Goal: Task Accomplishment & Management: Manage account settings

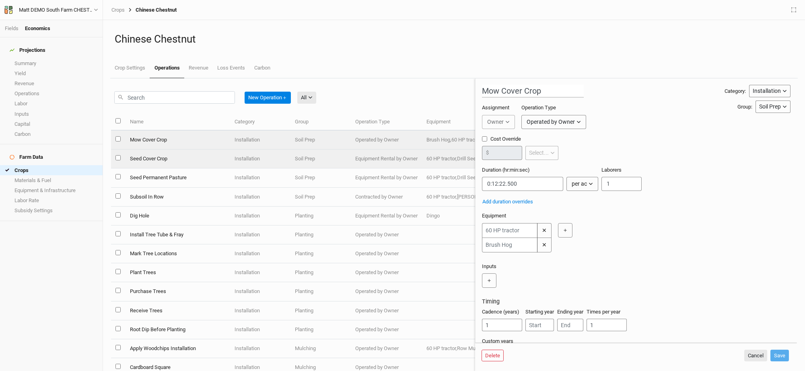
click at [142, 159] on td "Seed Cover Crop" at bounding box center [177, 159] width 105 height 19
type input "Seed Cover Crop"
type input "0:23:24"
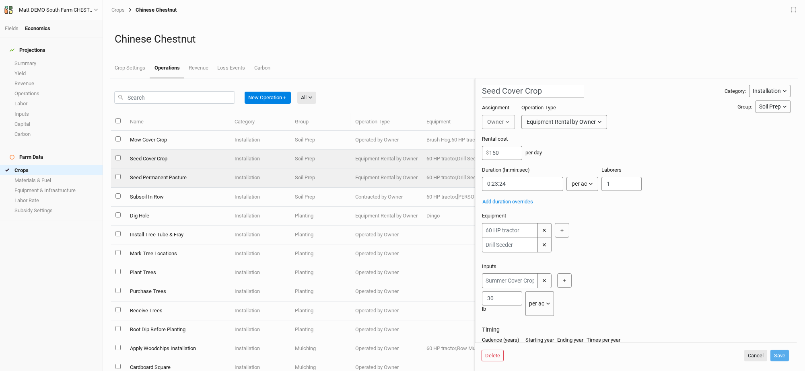
click at [171, 180] on td "Seed Permanent Pasture" at bounding box center [177, 178] width 105 height 19
type input "Seed Permanent Pasture"
type input "0:20:37.500"
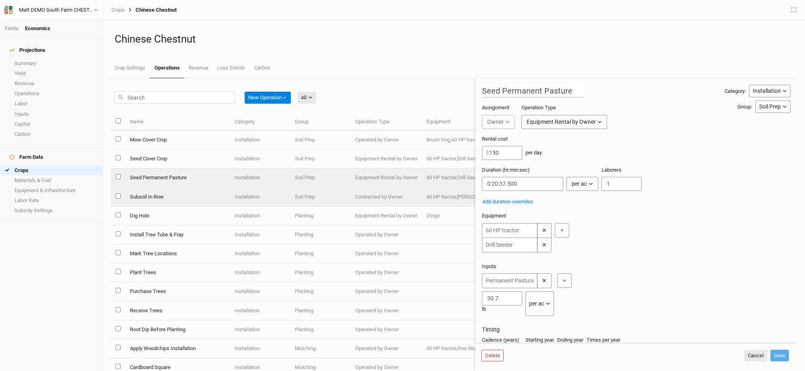
click at [161, 196] on td "Subsoil In Row" at bounding box center [177, 197] width 105 height 19
type input "Subsoil In Row"
type input "0:00:00.682"
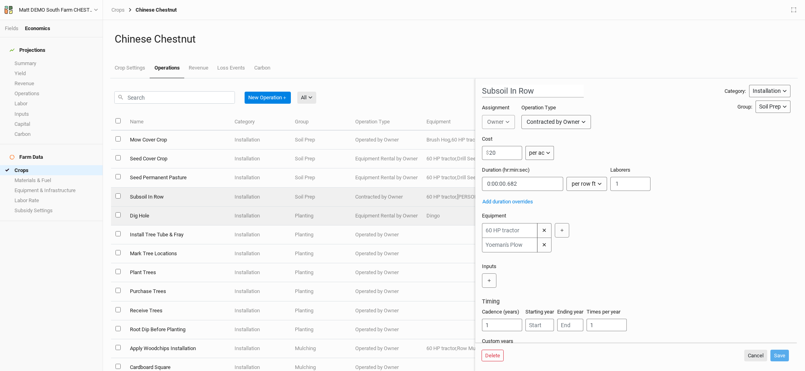
click at [165, 212] on td "Dig Hole" at bounding box center [177, 216] width 105 height 19
type input "Dig Hole"
type input "0:01:40"
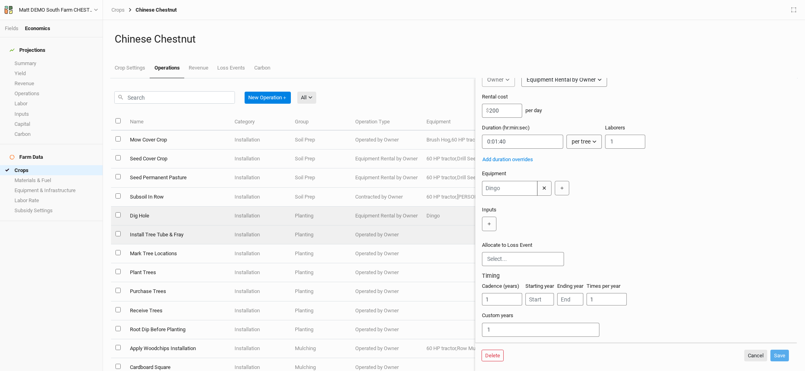
click at [157, 238] on td "Install Tree Tube & Fray" at bounding box center [177, 235] width 105 height 19
type input "Install Tree Tube & Fray"
type input "0:03:00"
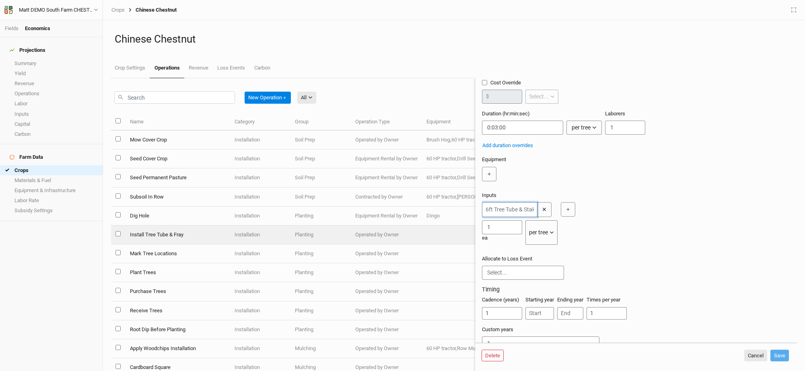
click at [518, 210] on input "text" at bounding box center [510, 209] width 56 height 15
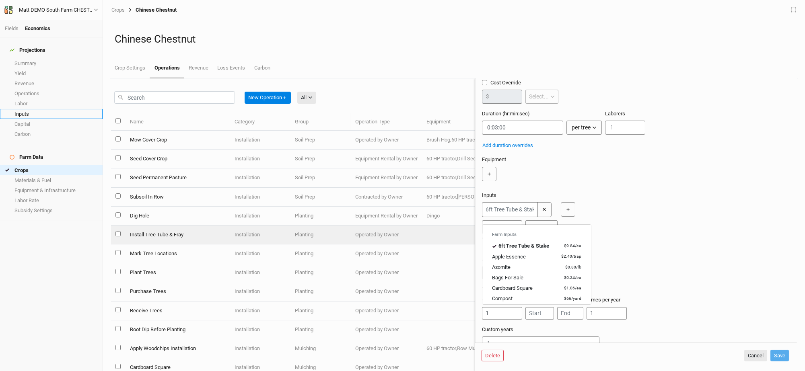
click at [33, 110] on link "Inputs" at bounding box center [51, 114] width 103 height 10
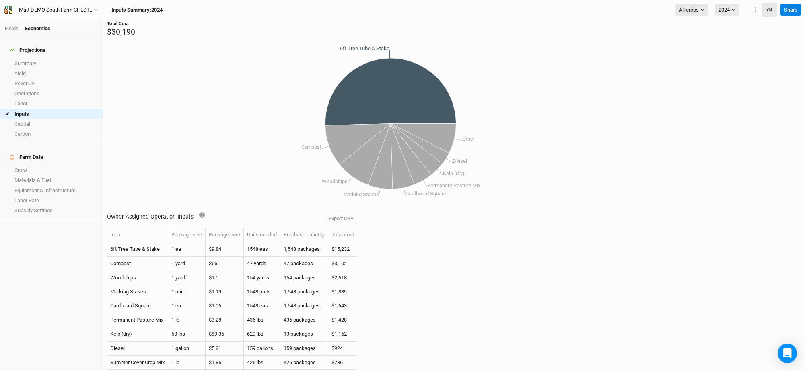
click at [228, 246] on td "$9.84" at bounding box center [225, 250] width 38 height 14
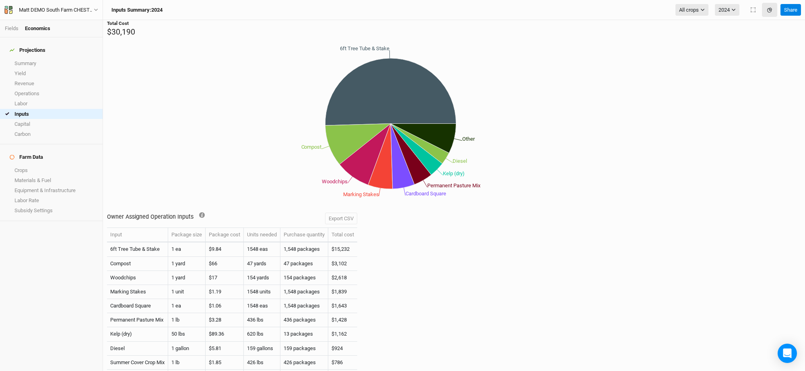
click at [247, 188] on icon "6ft Tree Tube & Stake Compost Woodchips Marking Stakes Cardboard Square Permane…" at bounding box center [390, 124] width 567 height 172
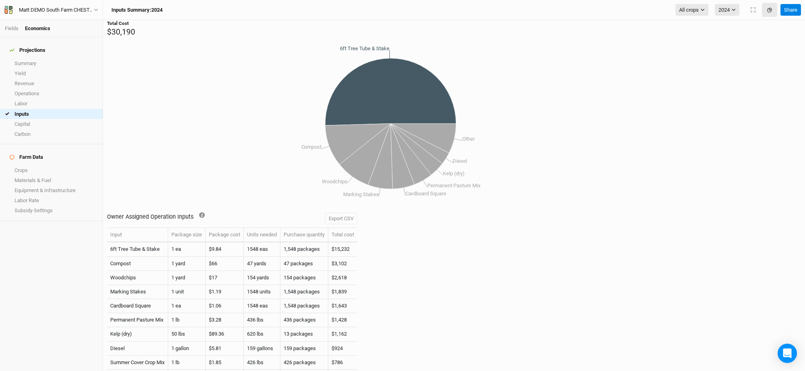
click at [264, 245] on td "1548 eas" at bounding box center [262, 250] width 37 height 14
click at [302, 246] on td "1,548 packages" at bounding box center [304, 250] width 48 height 14
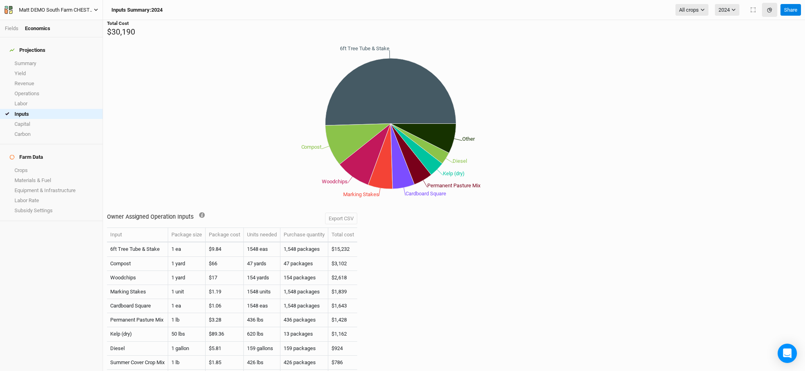
click at [89, 10] on div "Matt DEMO South Farm CHESTNUTS" at bounding box center [56, 10] width 75 height 8
click at [71, 24] on button "Back" at bounding box center [67, 22] width 64 height 10
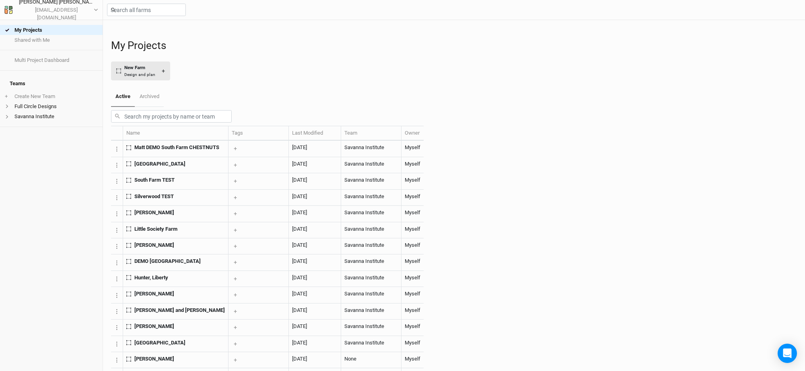
click at [155, 78] on div "Design and plan" at bounding box center [139, 75] width 31 height 6
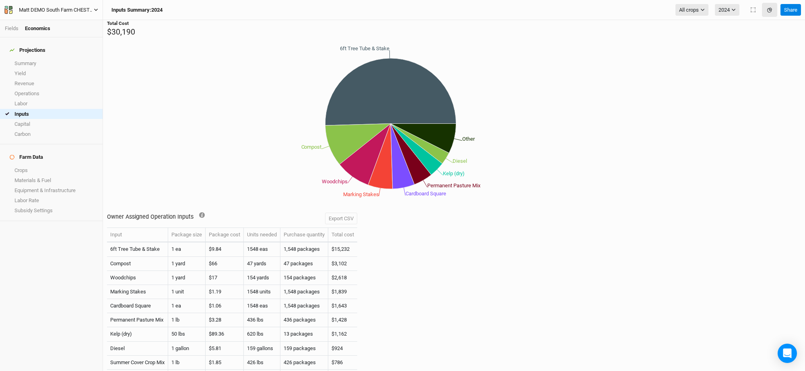
click at [49, 6] on div "Matt DEMO South Farm CHESTNUTS" at bounding box center [56, 10] width 75 height 8
click at [60, 33] on button "Project Settings" at bounding box center [67, 33] width 64 height 10
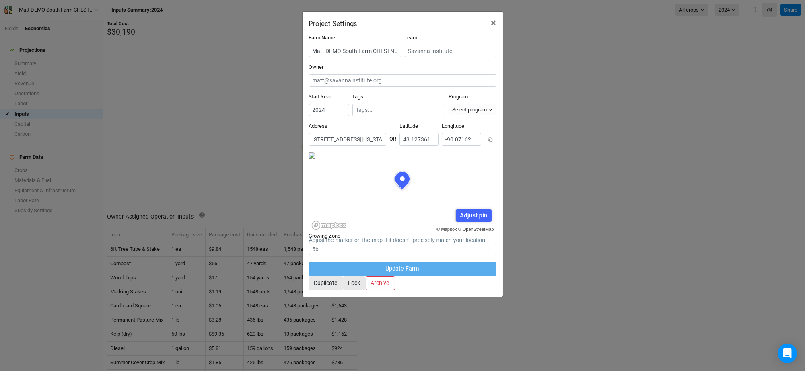
scroll to position [40, 93]
click at [350, 53] on input "Matt DEMO South Farm CHESTNUTS" at bounding box center [355, 51] width 93 height 12
click at [327, 50] on input "Matt DEMO South Farm CHESTNUTS" at bounding box center [355, 51] width 93 height 12
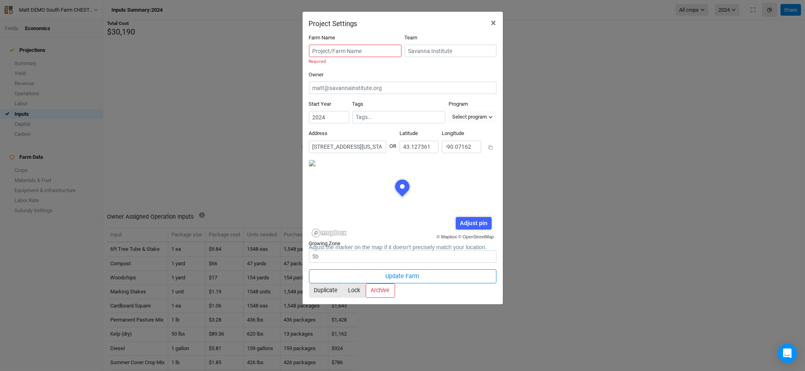
click at [474, 213] on div "Adjust pin Save Cancel" at bounding box center [474, 221] width 36 height 16
drag, startPoint x: 440, startPoint y: 192, endPoint x: 431, endPoint y: 186, distance: 10.5
click at [399, 166] on div "© Mapbox © OpenStreetMap Adjust pin Save Cancel" at bounding box center [402, 200] width 187 height 80
click at [469, 217] on div "Adjust pin" at bounding box center [474, 223] width 36 height 12
click at [373, 140] on form "Farm Name Required Team Owner Start Year [DATE] Tags Program Select program Cli…" at bounding box center [402, 166] width 187 height 264
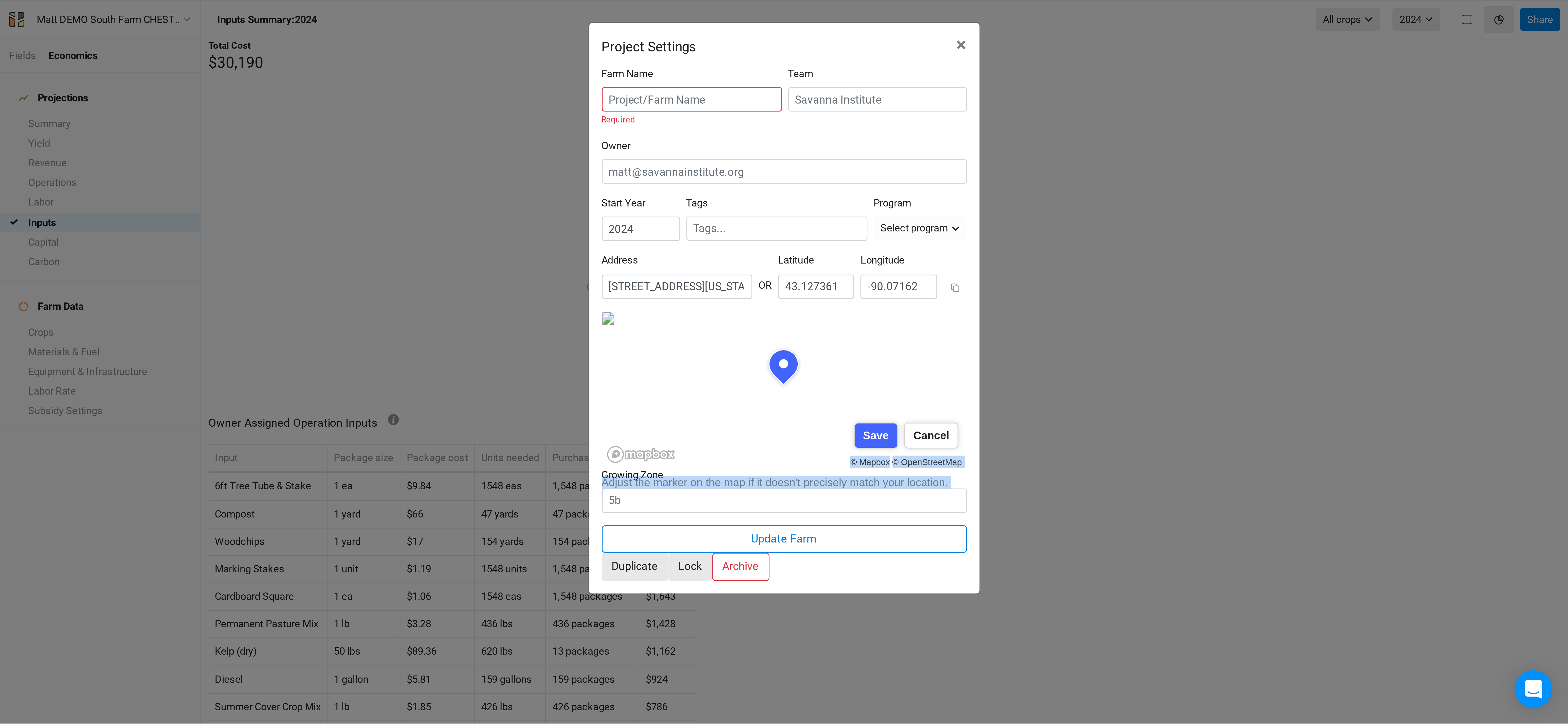
scroll to position [49, 114]
click at [200, 74] on form "Farm Name Required Team Owner Start Year [DATE] Tags Program Select program Cli…" at bounding box center [245, 101] width 114 height 161
click at [231, 97] on div "© Mapbox © OpenStreetMap Adjust pin Save Cancel" at bounding box center [245, 122] width 114 height 49
click at [231, 97] on div "© Mapbox © OpenStreetMap Adjust pin Save Cancel" at bounding box center [245, 122] width 114 height 49
click at [295, 112] on div "© Mapbox © OpenStreetMap Adjust pin Save Cancel" at bounding box center [245, 122] width 114 height 49
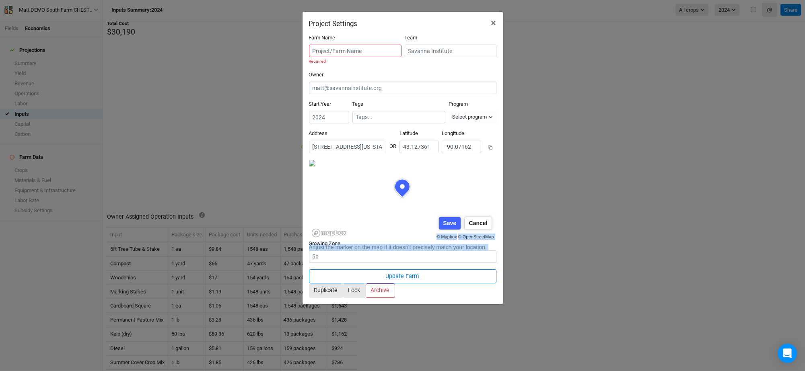
scroll to position [80, 0]
click at [494, 165] on div "© Mapbox © OpenStreetMap Adjust pin Save Cancel" at bounding box center [402, 200] width 187 height 80
click at [310, 160] on div "© Mapbox © OpenStreetMap Adjust pin Save Cancel" at bounding box center [402, 200] width 187 height 80
click at [517, 159] on div "Project Settings × Farm Name Required Team Owner Start Year [DATE] Tags Program…" at bounding box center [402, 185] width 805 height 371
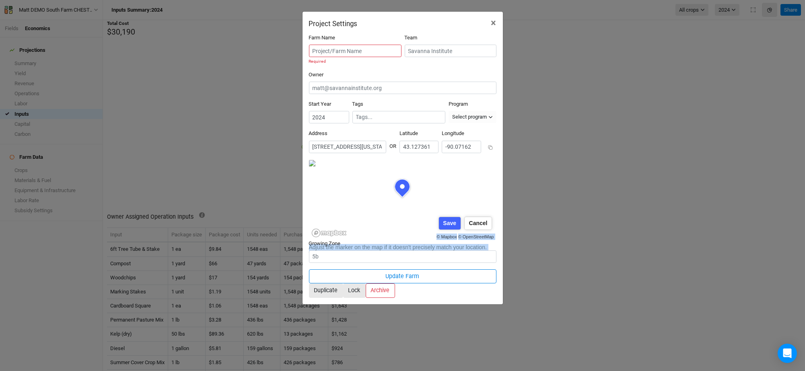
scroll to position [0, 173]
click at [255, 163] on div "Project Settings × Farm Name Required Team Owner Start Year [DATE] Tags Program…" at bounding box center [402, 185] width 805 height 371
click at [439, 266] on form "Farm Name Required Team Owner Start Year [DATE] Tags Program Select program Cli…" at bounding box center [402, 166] width 187 height 264
click at [354, 46] on input "text" at bounding box center [355, 51] width 93 height 12
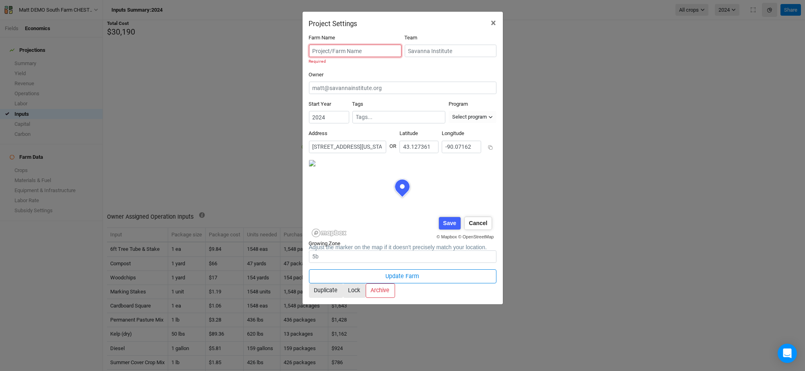
type input "f"
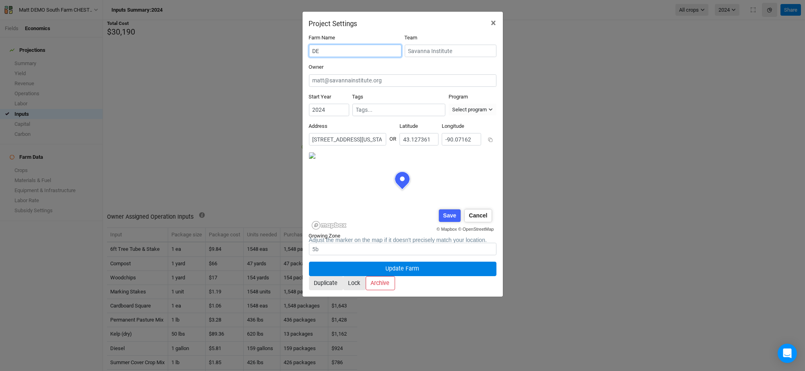
type input "D"
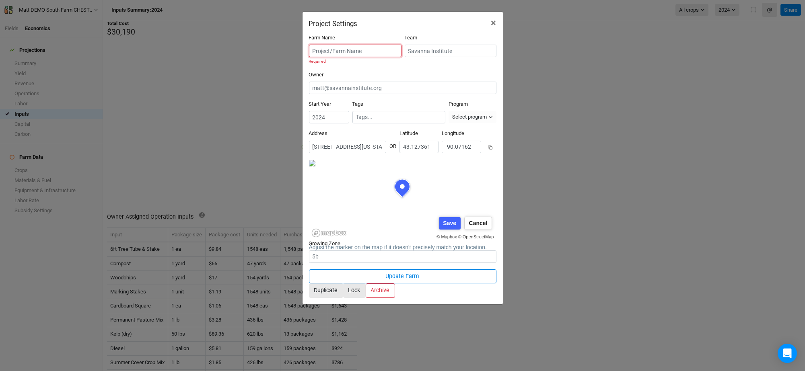
type input "P"
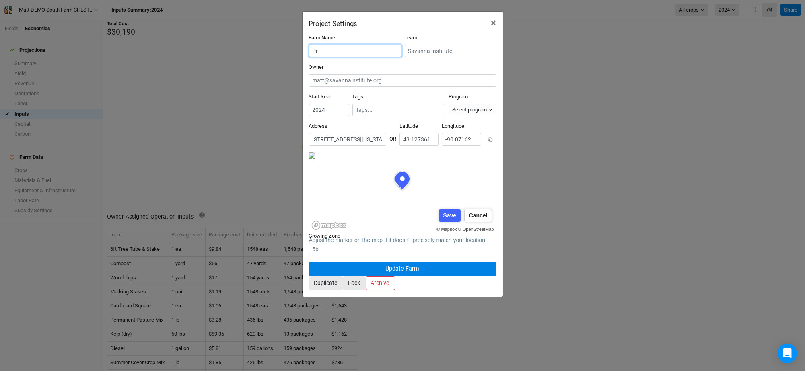
type input "P"
type input "B"
type input "d"
type input "EAP budget template"
click at [327, 105] on input "2024" at bounding box center [329, 110] width 40 height 12
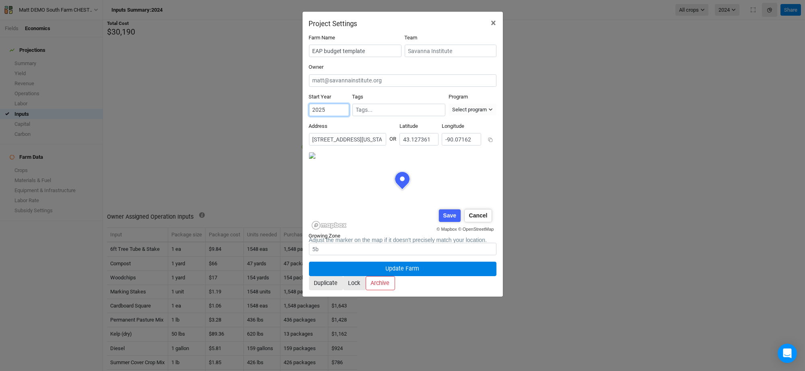
type input "2025"
click at [339, 104] on input "2025" at bounding box center [329, 110] width 40 height 12
click at [378, 107] on input "text" at bounding box center [399, 110] width 86 height 8
click at [433, 93] on div "Tags No tags found" at bounding box center [398, 104] width 93 height 23
click at [473, 106] on div "Select program" at bounding box center [469, 110] width 35 height 8
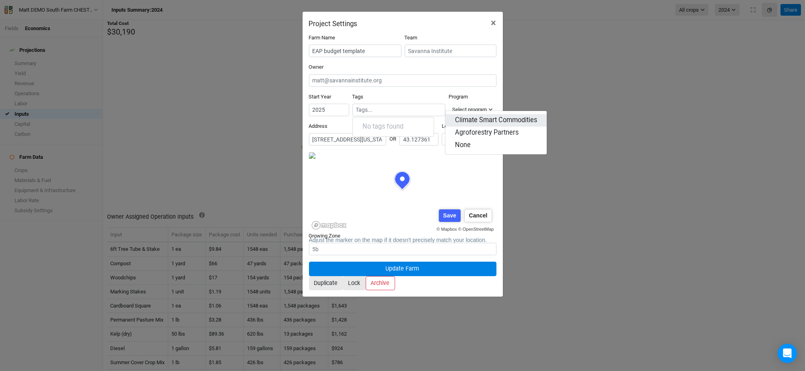
click at [486, 122] on span "Climate Smart Commodities" at bounding box center [496, 120] width 82 height 9
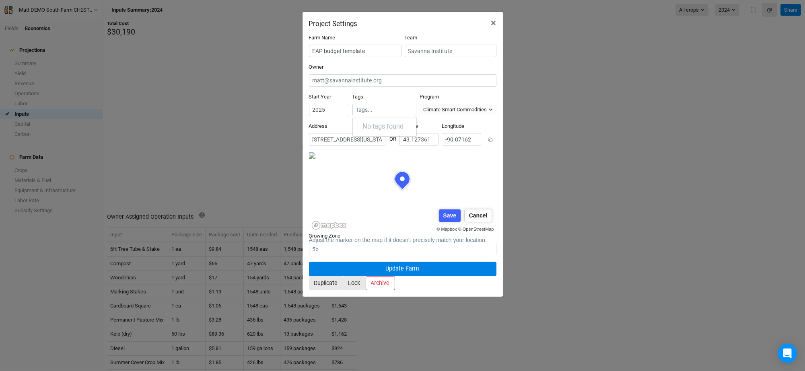
click at [395, 93] on div "Tags No tags found" at bounding box center [384, 104] width 64 height 23
click at [334, 123] on div "Address [STREET_ADDRESS][US_STATE]" at bounding box center [347, 134] width 77 height 23
click at [405, 262] on button "Update Farm" at bounding box center [402, 269] width 187 height 14
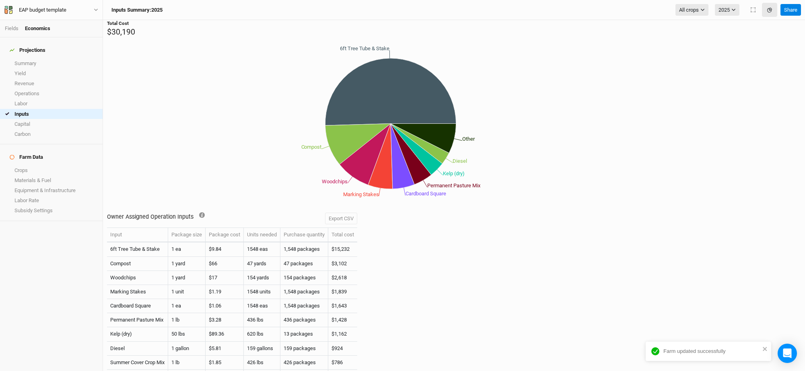
click at [28, 53] on h4 "Projections" at bounding box center [51, 50] width 93 height 16
click at [16, 28] on link "Fields" at bounding box center [12, 28] width 14 height 6
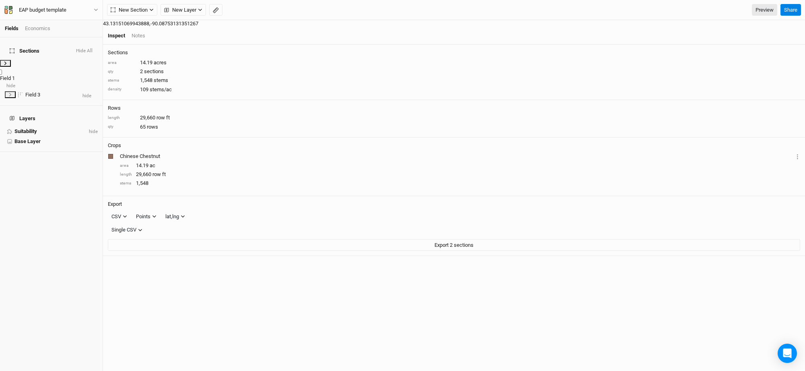
click at [5, 70] on label at bounding box center [5, 70] width 0 height 0
drag, startPoint x: 39, startPoint y: 58, endPoint x: 24, endPoint y: 58, distance: 15.3
click at [15, 75] on span "Field 1" at bounding box center [7, 78] width 15 height 6
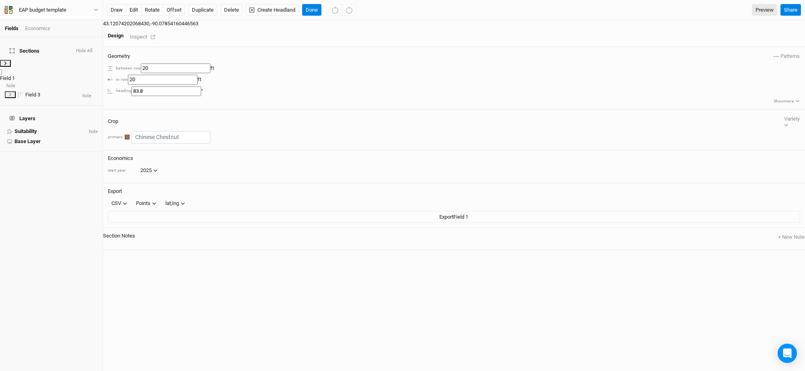
click at [15, 75] on span "Field 1" at bounding box center [7, 78] width 15 height 6
click at [5, 70] on label at bounding box center [5, 70] width 0 height 0
checkbox input "true"
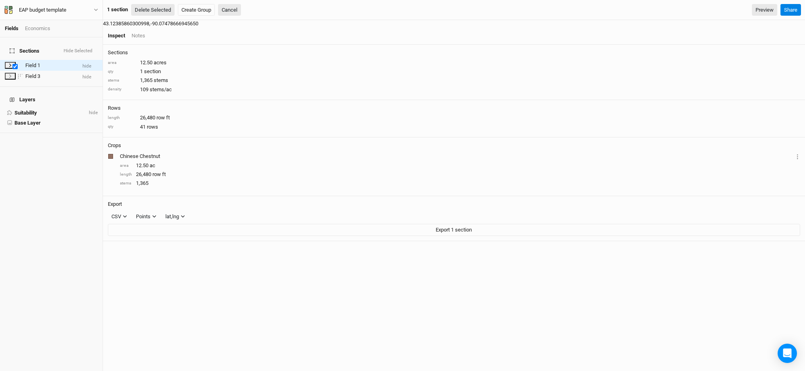
click at [156, 9] on button "Delete Selected" at bounding box center [152, 10] width 43 height 12
click at [241, 12] on button "Confirm" at bounding box center [243, 10] width 25 height 12
click at [5, 70] on label at bounding box center [5, 70] width 0 height 0
click at [15, 75] on span "Field 3" at bounding box center [7, 78] width 15 height 6
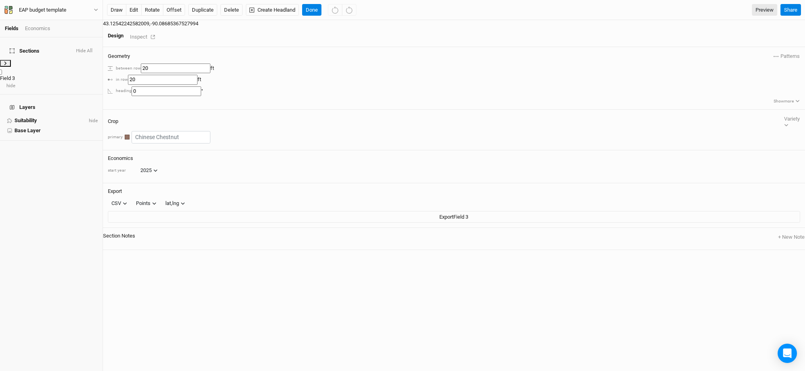
click at [15, 75] on span "Field 3" at bounding box center [7, 78] width 15 height 6
click at [5, 70] on label at bounding box center [5, 70] width 0 height 0
checkbox input "true"
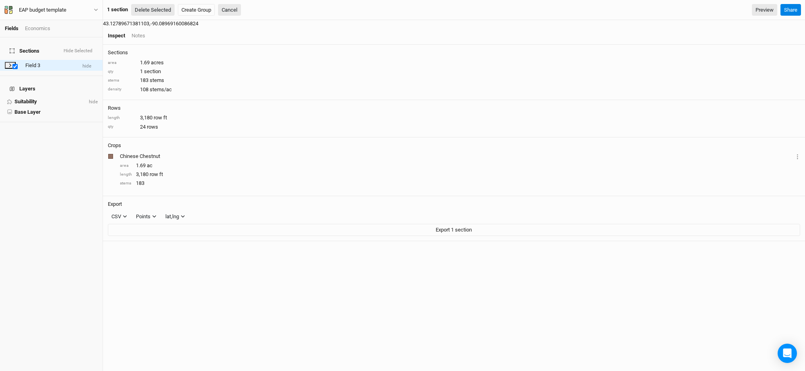
click at [163, 7] on button "Delete Selected" at bounding box center [152, 10] width 43 height 12
click at [244, 13] on button "Confirm" at bounding box center [243, 10] width 25 height 12
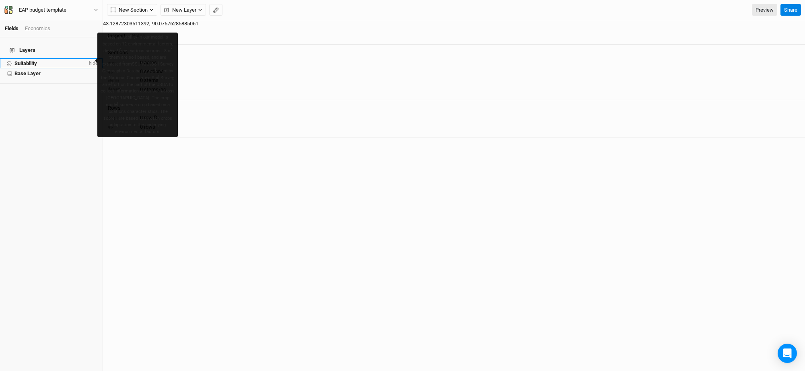
click at [23, 60] on span "Suitability" at bounding box center [25, 63] width 23 height 6
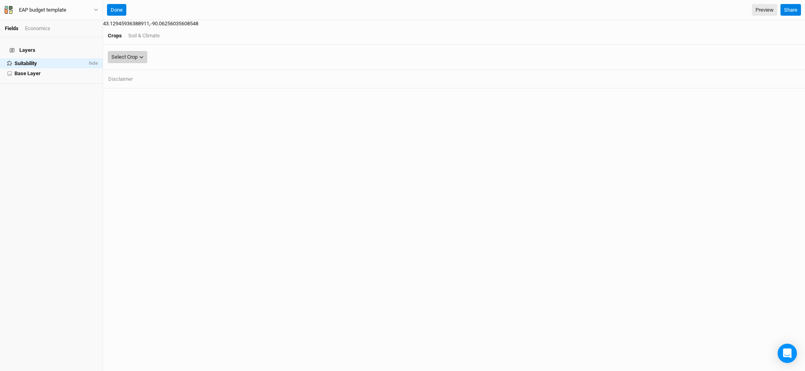
click at [138, 53] on div "Select Crop" at bounding box center [124, 57] width 26 height 8
click at [743, 103] on span "Chinese Chestnuts" at bounding box center [744, 103] width 55 height 8
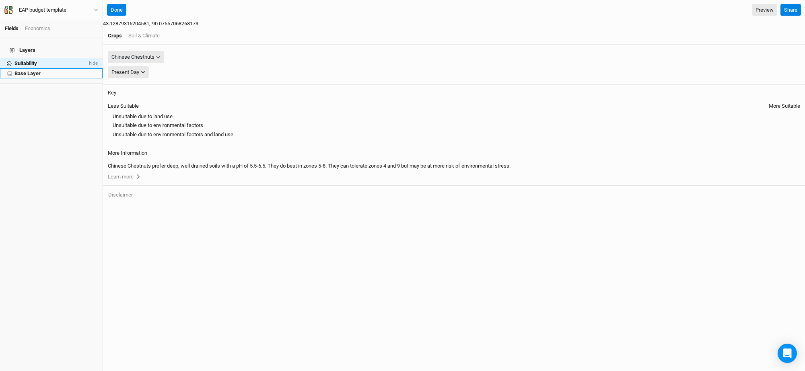
click at [27, 70] on span "Base Layer" at bounding box center [27, 73] width 26 height 6
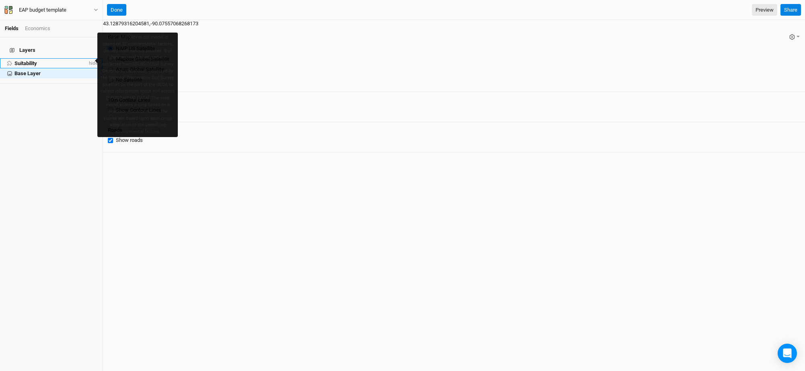
click at [31, 60] on span "Suitability" at bounding box center [25, 63] width 23 height 6
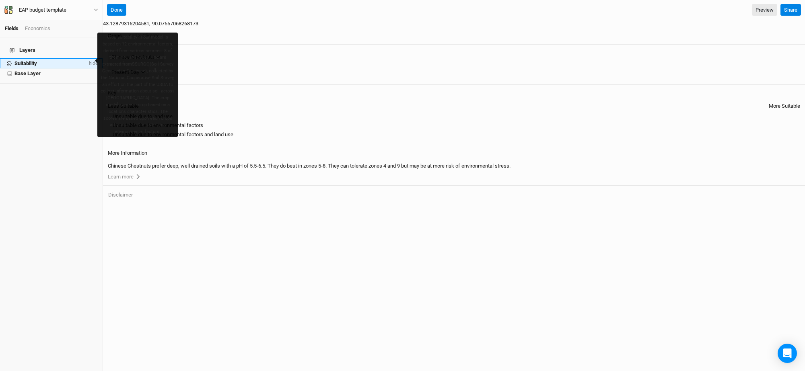
click at [88, 60] on span "hide" at bounding box center [92, 63] width 10 height 6
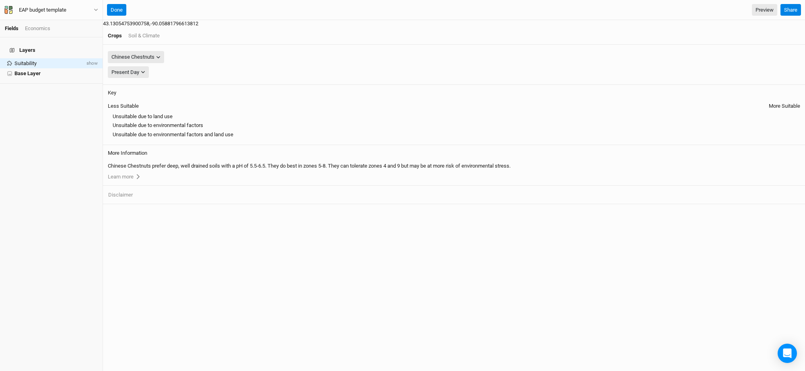
click at [160, 32] on div "Soil & Climate" at bounding box center [143, 35] width 31 height 7
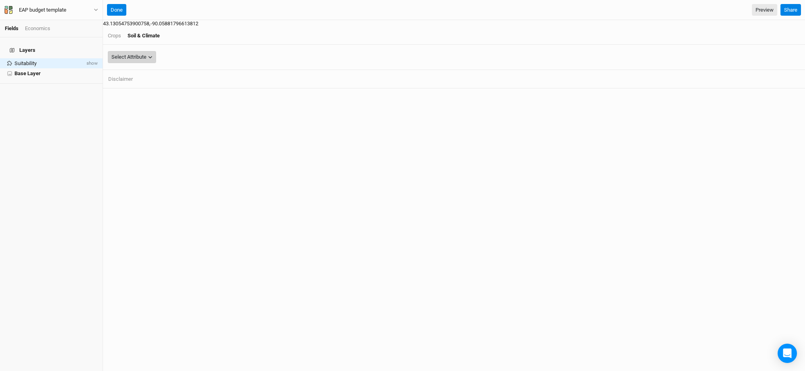
click at [146, 53] on div "Select Attribute" at bounding box center [128, 57] width 35 height 8
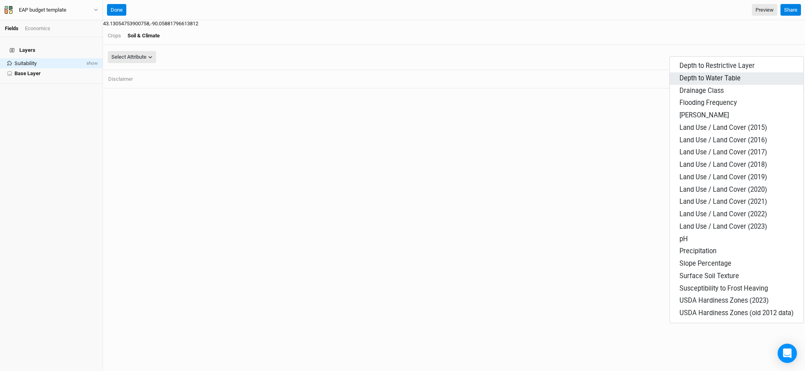
click at [735, 78] on span "Depth to Water Table" at bounding box center [710, 78] width 61 height 8
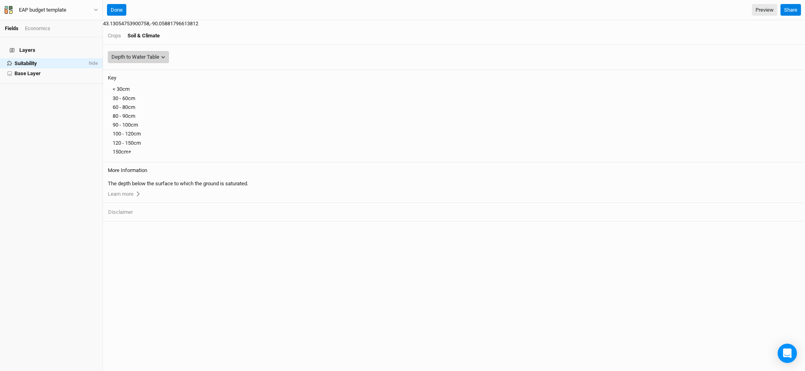
click at [159, 53] on div "Depth to Water Table" at bounding box center [135, 57] width 48 height 8
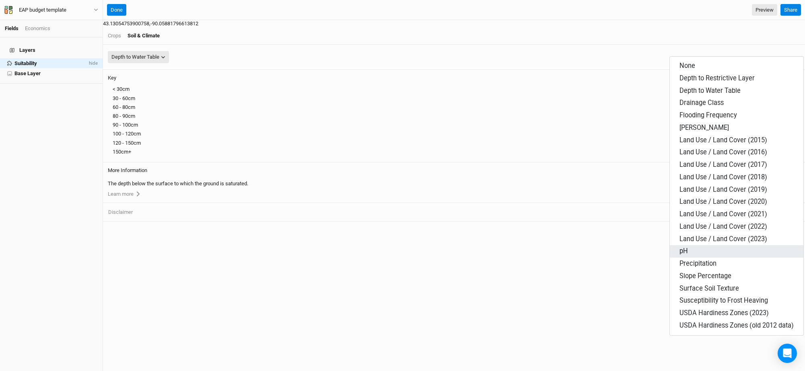
click at [708, 249] on button "pH" at bounding box center [737, 251] width 134 height 12
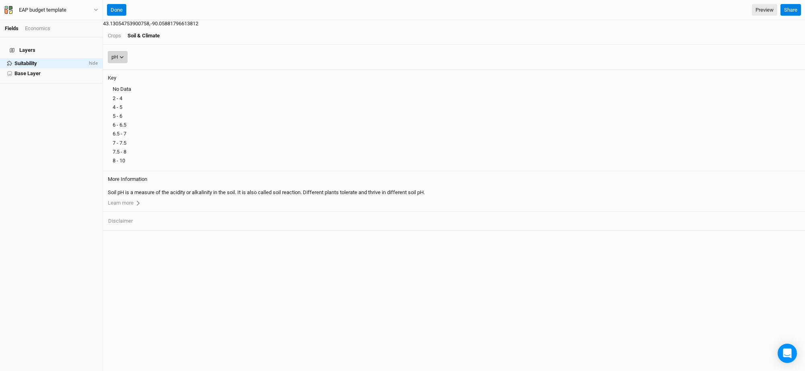
click at [128, 51] on button "pH" at bounding box center [118, 57] width 20 height 12
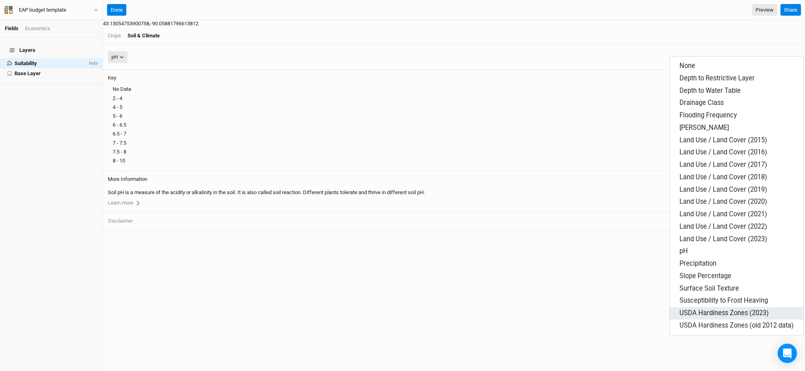
click at [710, 315] on span "USDA Hardiness Zones (2023)" at bounding box center [724, 313] width 89 height 8
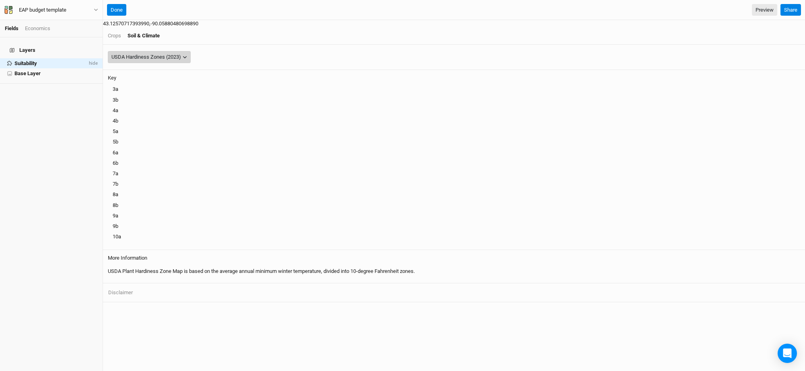
click at [181, 53] on div "USDA Hardiness Zones (2023)" at bounding box center [146, 57] width 70 height 8
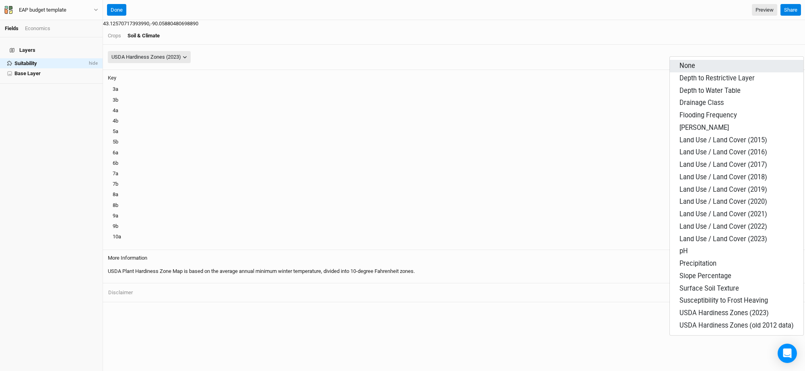
click at [699, 64] on button "None" at bounding box center [737, 66] width 134 height 12
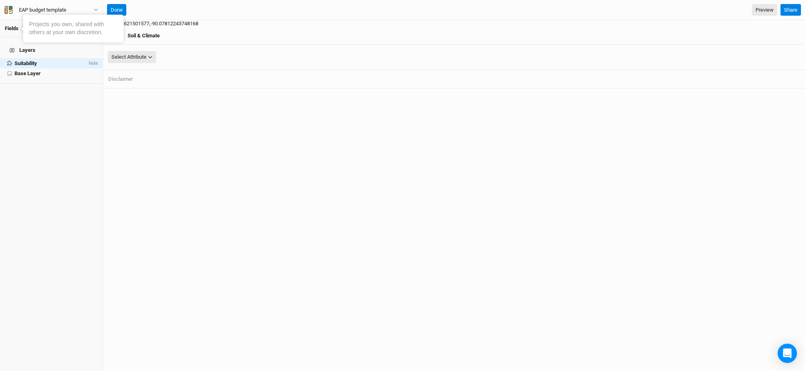
click at [11, 27] on link "Fields" at bounding box center [12, 28] width 14 height 6
click at [16, 43] on h4 "Layers" at bounding box center [51, 50] width 93 height 16
click at [22, 48] on h4 "Layers" at bounding box center [51, 50] width 93 height 16
click at [113, 11] on button "Done" at bounding box center [116, 10] width 19 height 12
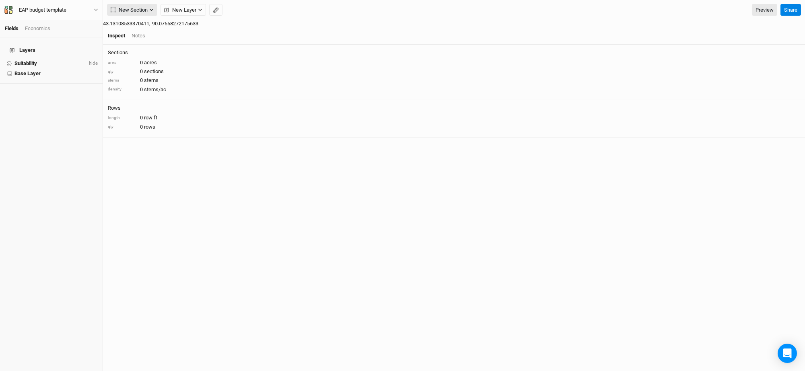
click at [135, 11] on span "New Section" at bounding box center [129, 10] width 37 height 8
click at [181, 7] on span "New Layer" at bounding box center [180, 10] width 32 height 8
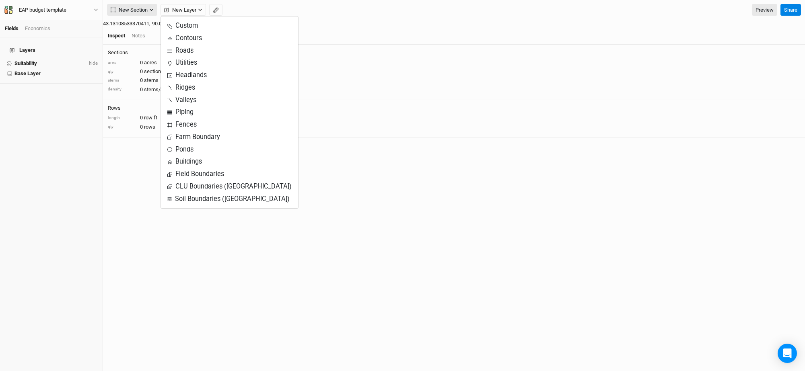
click at [136, 10] on span "New Section" at bounding box center [129, 10] width 37 height 8
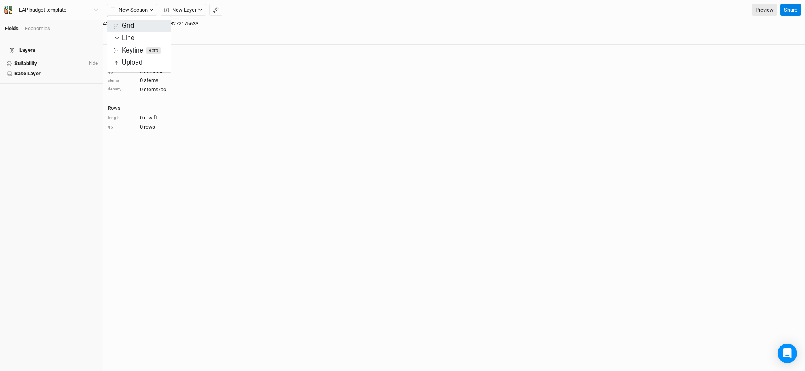
click at [129, 25] on div "Grid" at bounding box center [128, 25] width 12 height 9
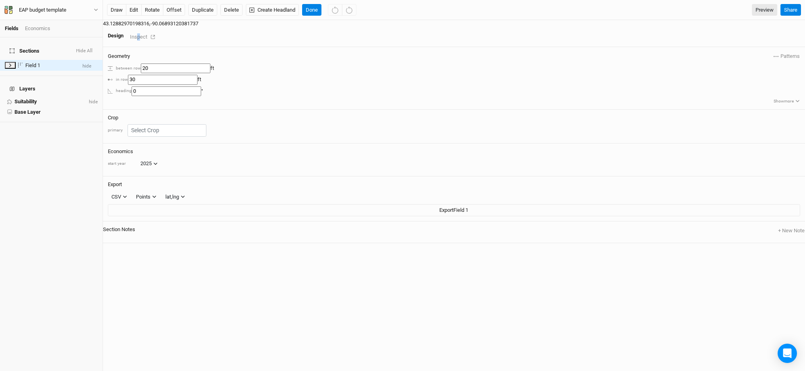
click at [739, 27] on div "Design Inspect" at bounding box center [454, 36] width 702 height 19
click at [159, 32] on div "Inspect" at bounding box center [144, 36] width 29 height 9
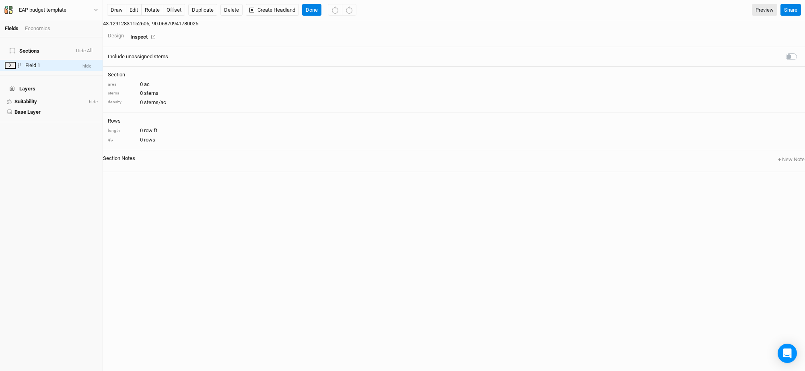
click at [124, 32] on div "Design" at bounding box center [116, 35] width 16 height 7
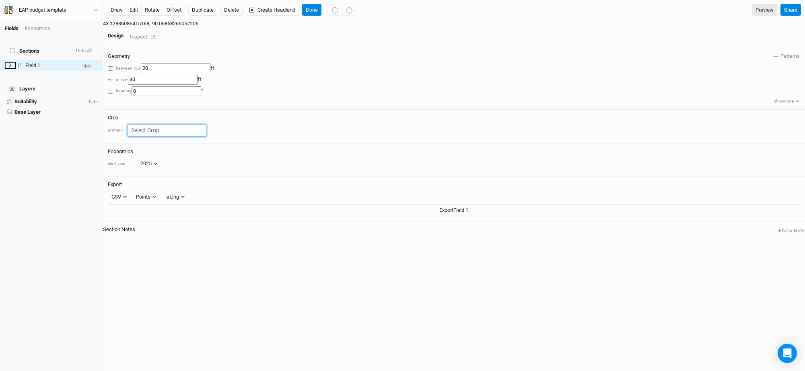
click at [206, 124] on input "text" at bounding box center [167, 130] width 79 height 12
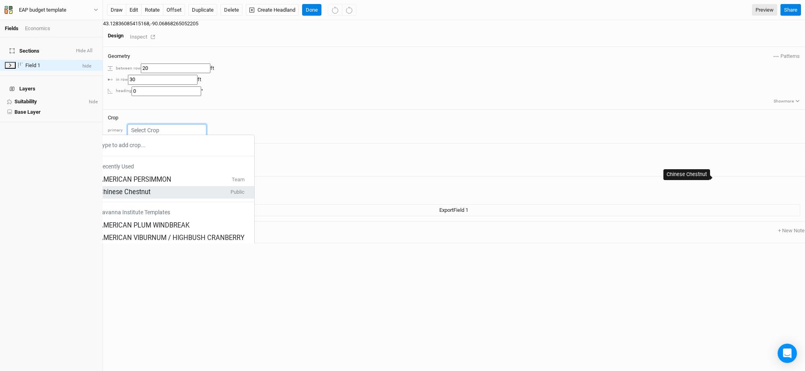
click at [150, 188] on div "Chinese Chestnut" at bounding box center [124, 192] width 51 height 9
type input "20"
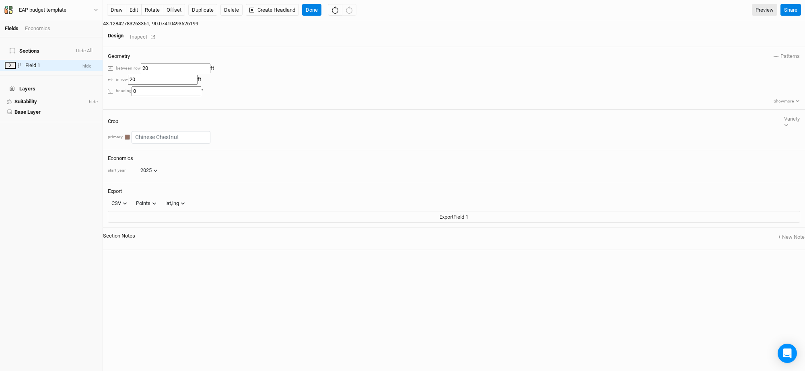
click at [34, 28] on div "Economics" at bounding box center [37, 28] width 25 height 7
click at [27, 59] on link "Summary" at bounding box center [51, 63] width 103 height 10
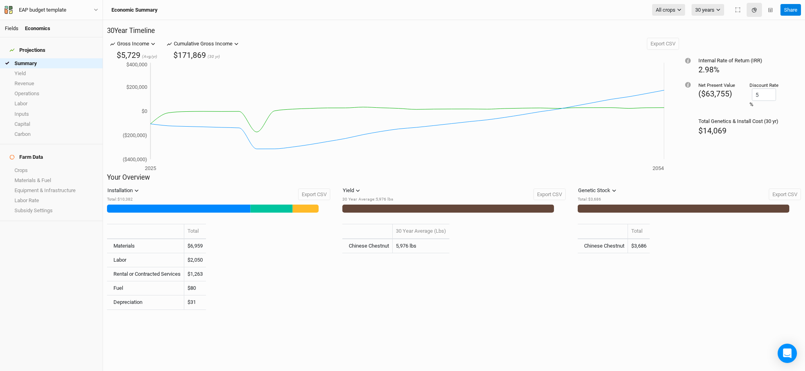
click at [13, 31] on link "Fields" at bounding box center [12, 28] width 14 height 6
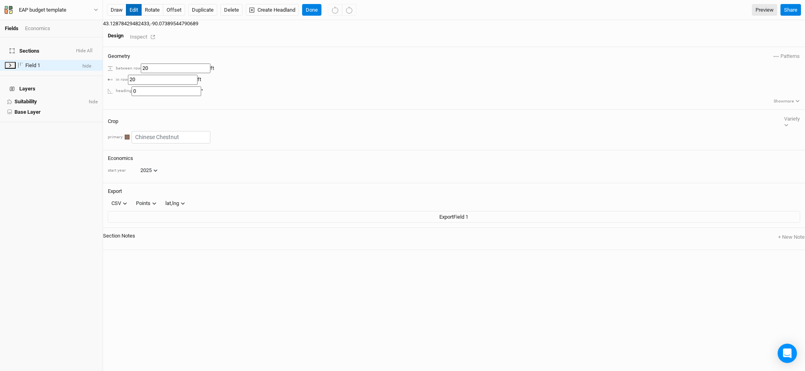
click at [132, 8] on button "edit" at bounding box center [134, 10] width 16 height 12
click at [159, 32] on div "Inspect" at bounding box center [144, 36] width 29 height 9
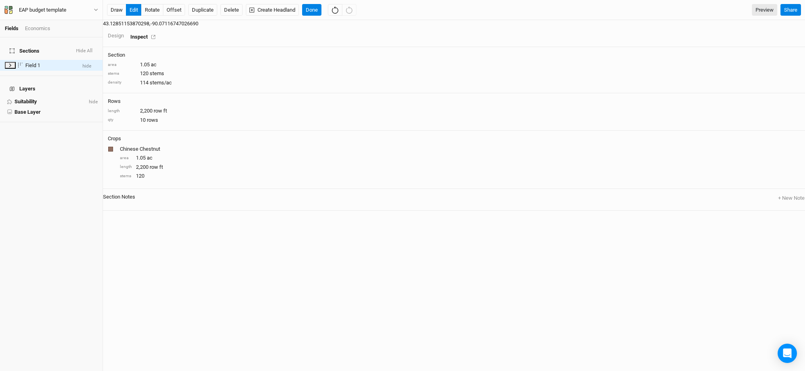
click at [124, 32] on div "Design" at bounding box center [116, 35] width 16 height 7
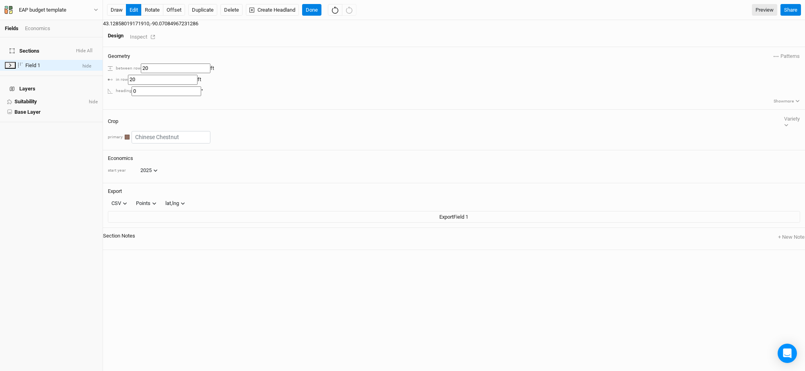
click at [159, 32] on div "Inspect" at bounding box center [144, 36] width 29 height 9
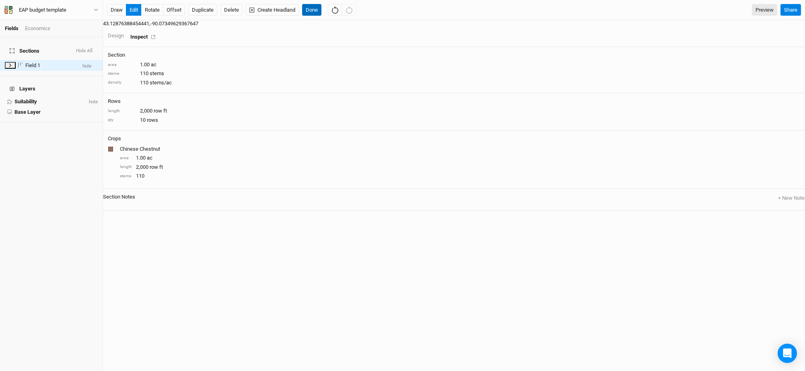
click at [312, 14] on button "Done" at bounding box center [311, 10] width 19 height 12
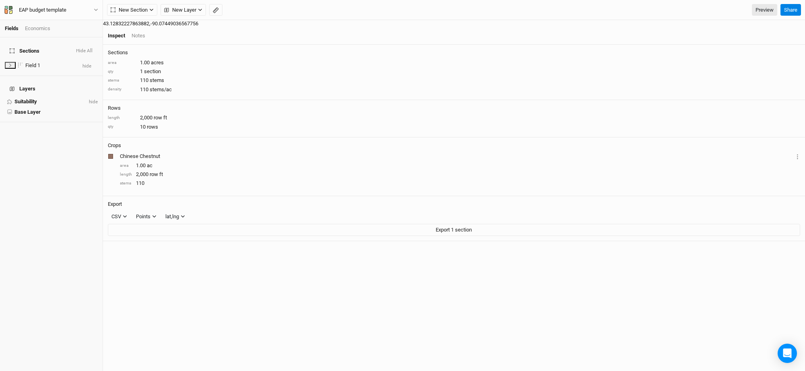
click at [41, 31] on div "Economics" at bounding box center [37, 28] width 25 height 7
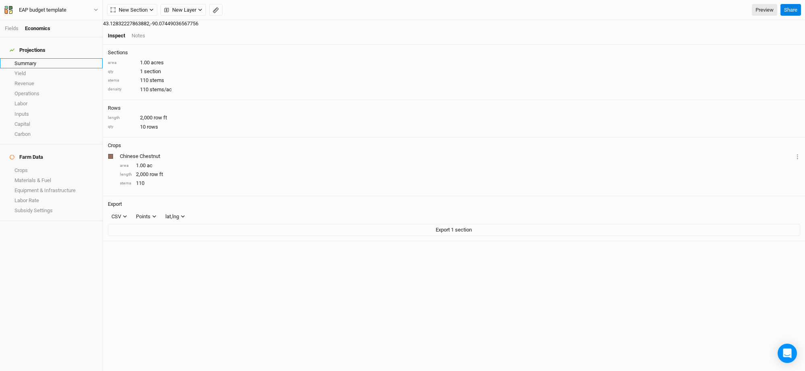
click at [25, 59] on link "Summary" at bounding box center [51, 63] width 103 height 10
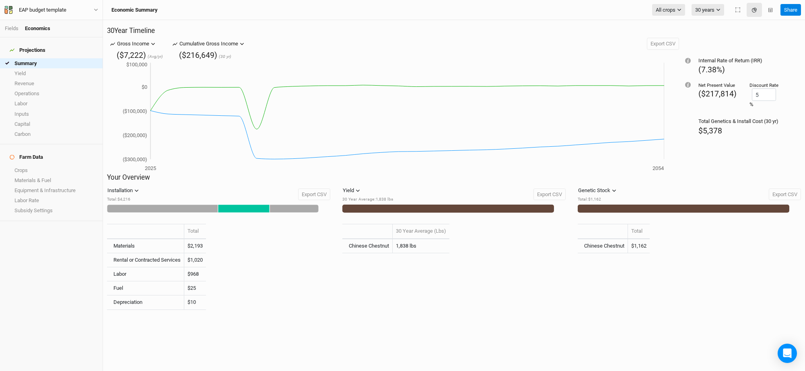
click at [140, 264] on div "Rental or Contracted Services" at bounding box center [146, 260] width 67 height 7
click at [135, 244] on div "Materials" at bounding box center [123, 246] width 21 height 7
click at [130, 292] on div "Fuel" at bounding box center [145, 288] width 70 height 7
click at [130, 282] on td "Labor" at bounding box center [145, 275] width 77 height 14
drag, startPoint x: 130, startPoint y: 270, endPoint x: 129, endPoint y: 266, distance: 4.5
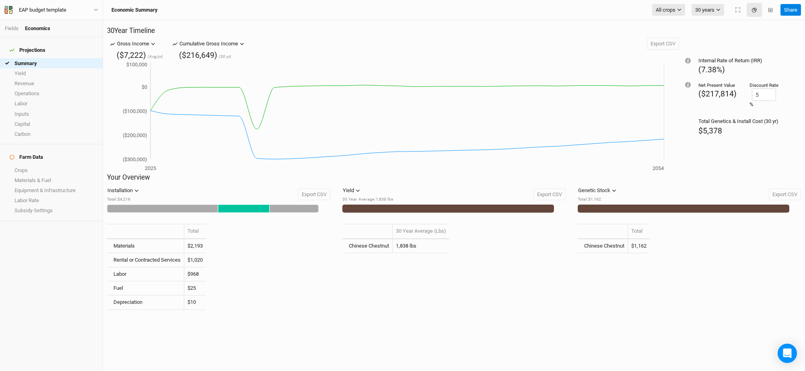
click at [130, 268] on td "Rental or Contracted Services" at bounding box center [145, 260] width 77 height 14
click at [127, 252] on td "Materials" at bounding box center [145, 246] width 77 height 14
click at [360, 336] on link "More details" at bounding box center [359, 339] width 26 height 6
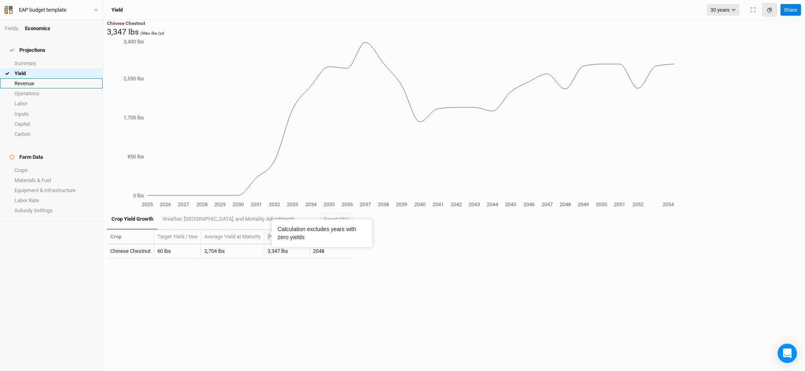
click at [25, 78] on link "Revenue" at bounding box center [51, 83] width 103 height 10
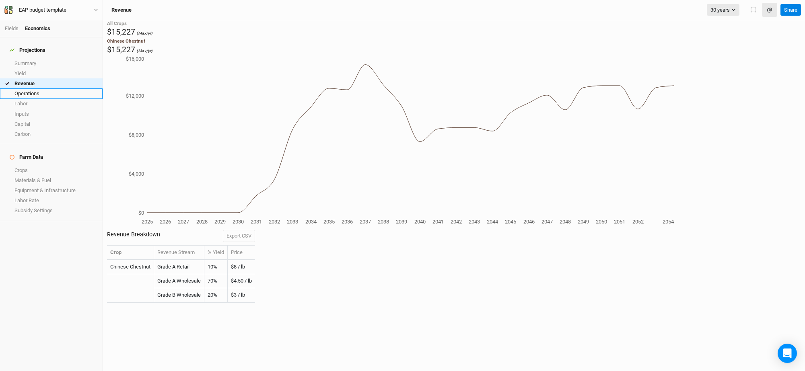
click at [28, 90] on link "Operations" at bounding box center [51, 94] width 103 height 10
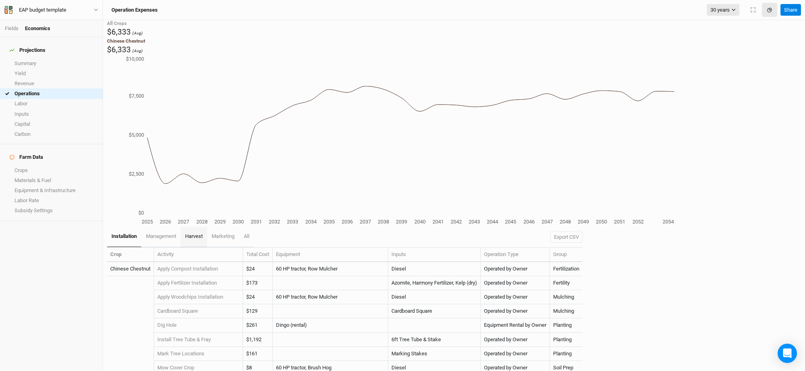
click at [196, 233] on span "harvest" at bounding box center [194, 236] width 18 height 6
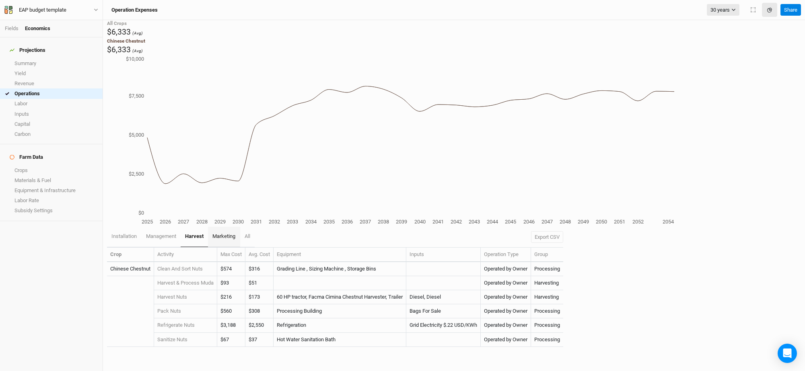
click at [217, 233] on span "marketing" at bounding box center [223, 236] width 23 height 6
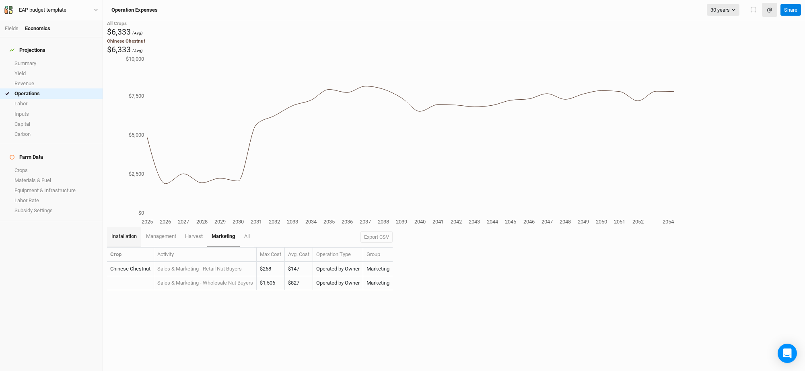
click at [122, 227] on link "installation" at bounding box center [124, 237] width 34 height 20
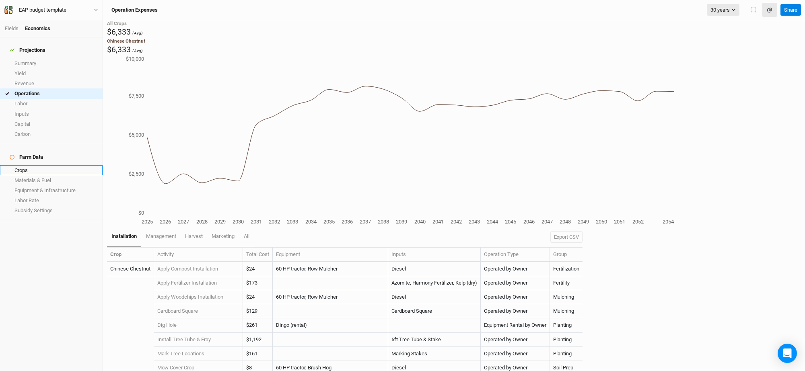
click at [35, 165] on link "Crops" at bounding box center [51, 170] width 103 height 10
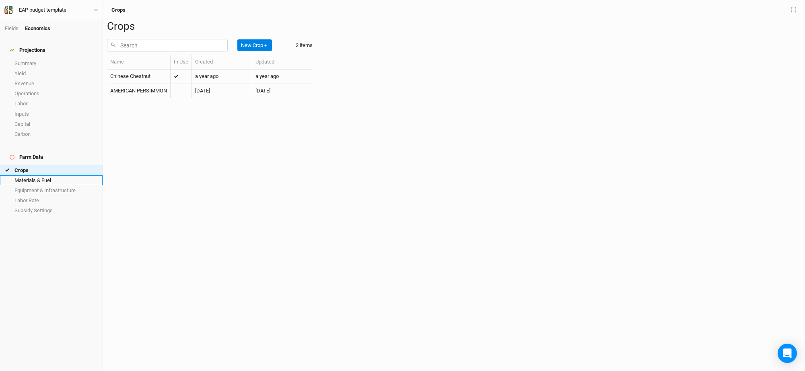
click at [49, 175] on link "Materials & Fuel" at bounding box center [51, 180] width 103 height 10
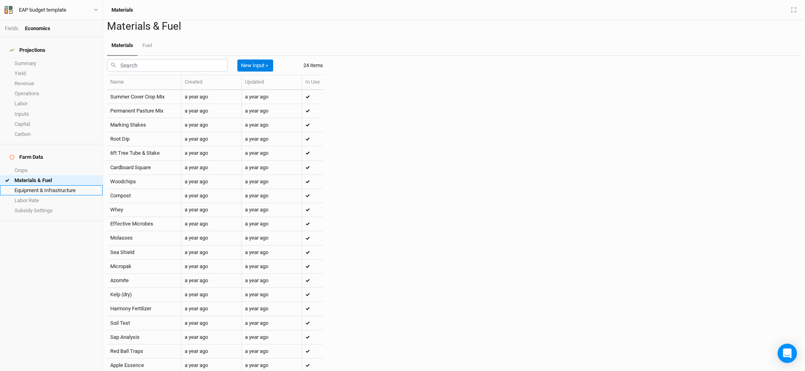
click at [43, 185] on link "Equipment & Infrastructure" at bounding box center [51, 190] width 103 height 10
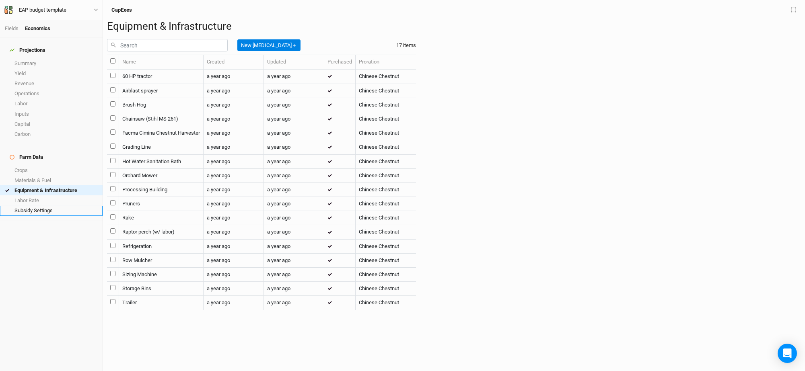
click at [37, 206] on link "Subsidy Settings" at bounding box center [51, 211] width 103 height 10
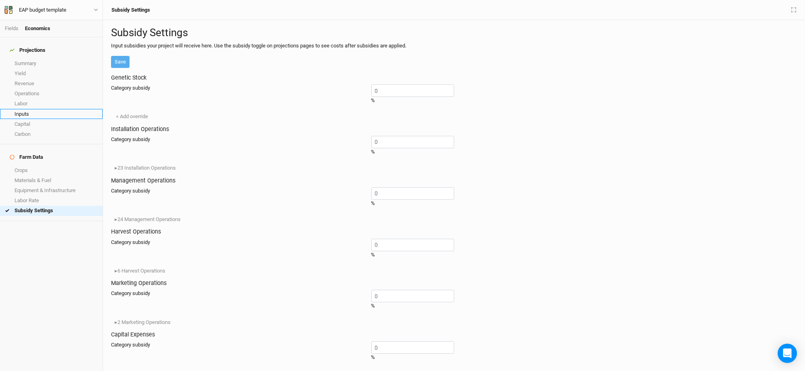
click at [27, 109] on link "Inputs" at bounding box center [51, 114] width 103 height 10
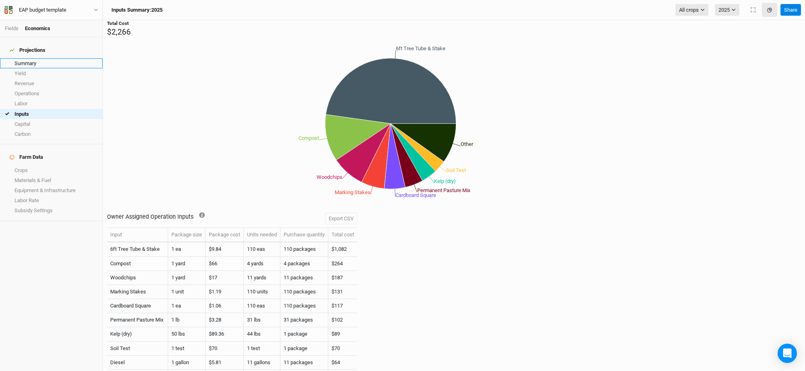
click at [33, 58] on link "Summary" at bounding box center [51, 63] width 103 height 10
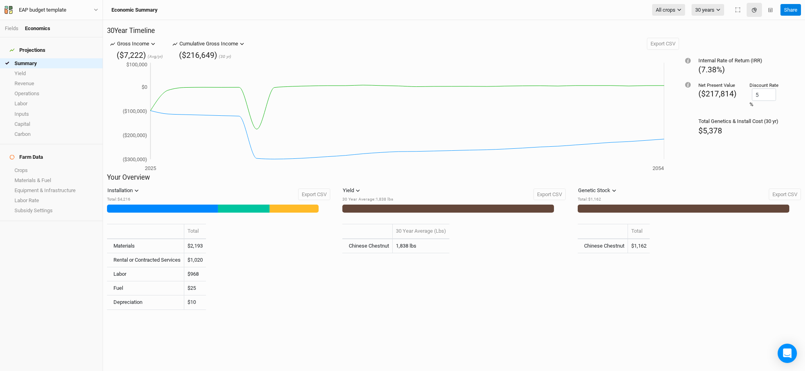
click at [146, 48] on div "Gross Income" at bounding box center [133, 44] width 32 height 8
click at [152, 112] on circle at bounding box center [150, 110] width 3 height 3
click at [163, 119] on icon "2025 2026 ($300,000) ($200,000) ($100,000) $0 $100,000" at bounding box center [387, 117] width 554 height 113
click at [170, 117] on icon "2025 2026 ($300,000) ($200,000) ($100,000) $0 $100,000" at bounding box center [387, 117] width 554 height 113
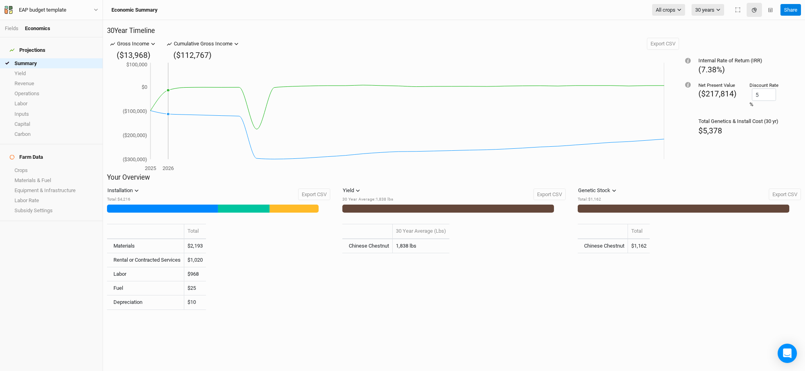
click at [170, 117] on icon "2025 2026 ($300,000) ($200,000) ($100,000) $0 $100,000" at bounding box center [387, 117] width 554 height 113
drag, startPoint x: 170, startPoint y: 117, endPoint x: 171, endPoint y: 121, distance: 4.1
click at [171, 121] on icon "2025 2026 ($300,000) ($200,000) ($100,000) $0 $100,000" at bounding box center [387, 117] width 554 height 113
click at [168, 108] on line at bounding box center [168, 111] width 0 height 97
click at [121, 336] on link "More details" at bounding box center [123, 339] width 26 height 6
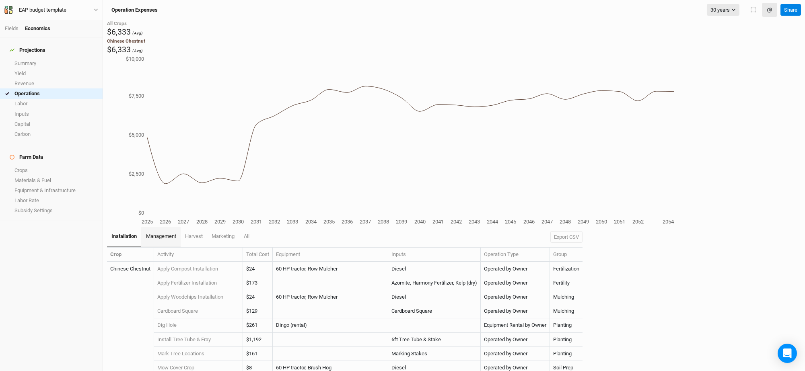
click at [164, 233] on span "management" at bounding box center [161, 236] width 30 height 6
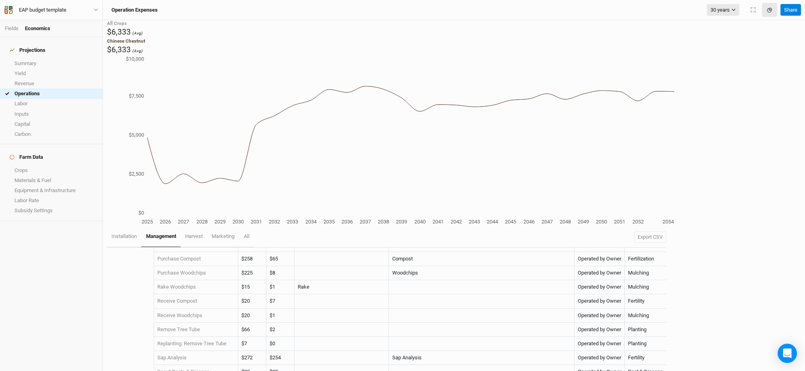
scroll to position [38, 0]
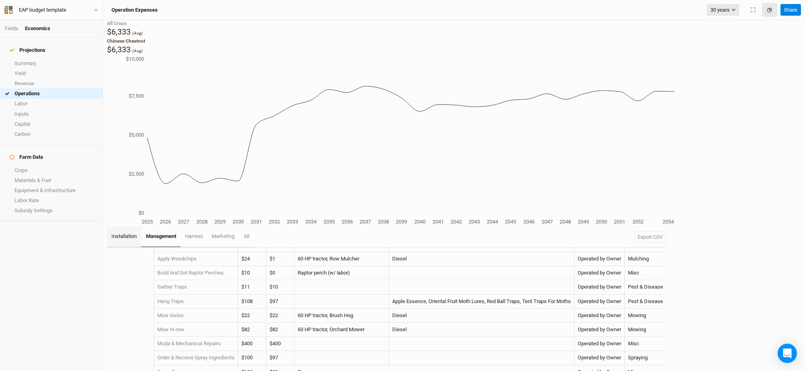
click at [126, 233] on span "installation" at bounding box center [123, 236] width 25 height 6
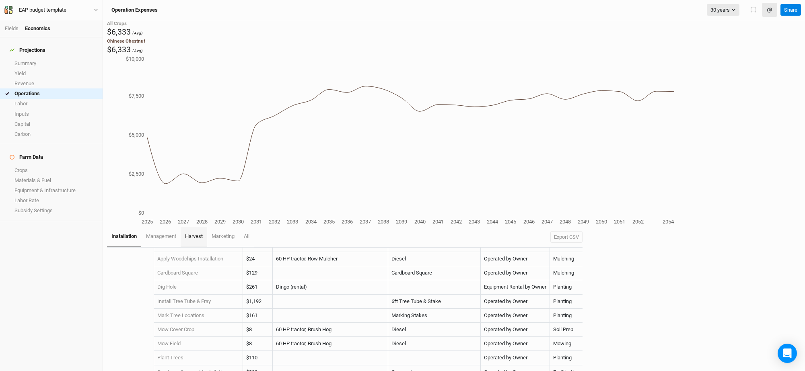
click at [196, 233] on span "harvest" at bounding box center [194, 236] width 18 height 6
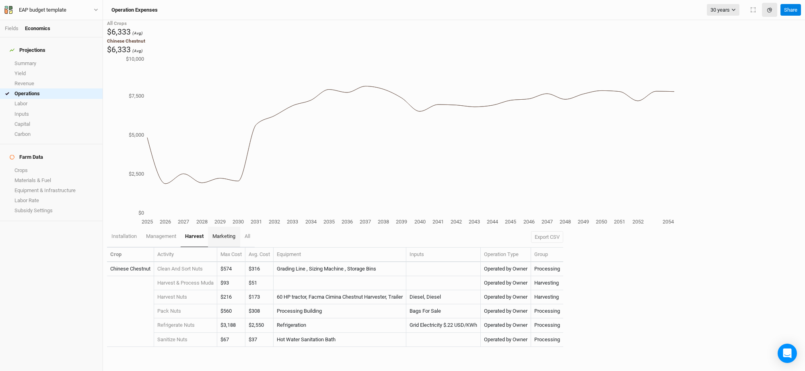
click at [224, 233] on span "marketing" at bounding box center [223, 236] width 23 height 6
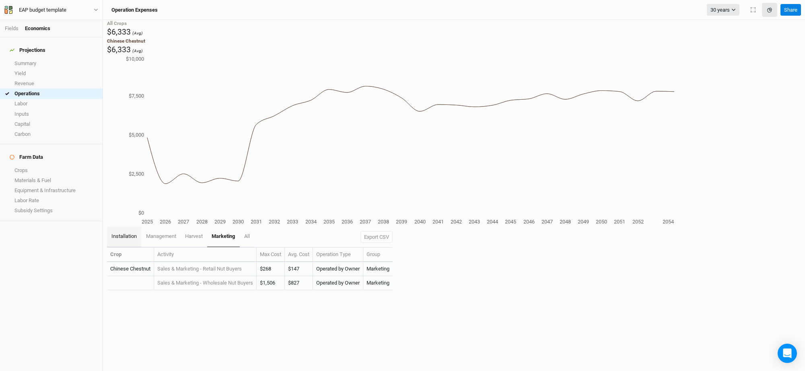
click at [125, 227] on link "installation" at bounding box center [124, 237] width 34 height 20
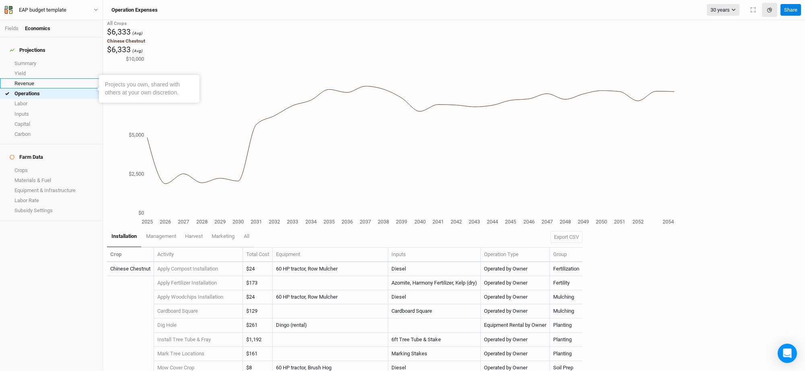
click at [35, 78] on link "Revenue" at bounding box center [51, 83] width 103 height 10
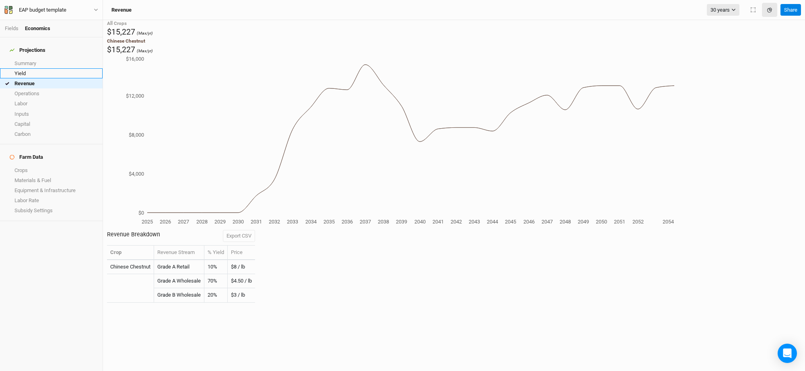
click at [26, 69] on link "Yield" at bounding box center [51, 73] width 103 height 10
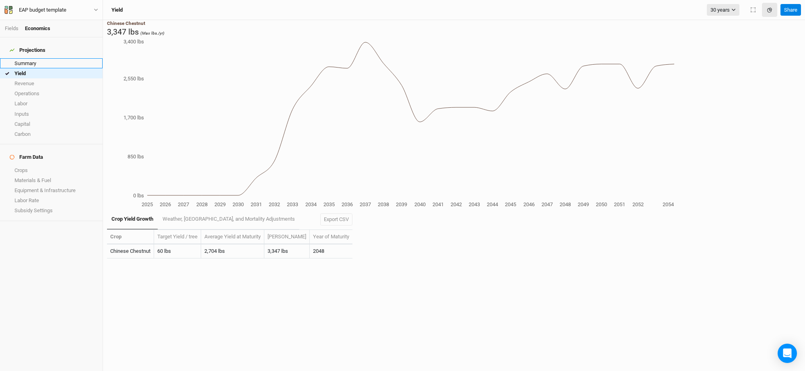
click at [27, 58] on link "Summary" at bounding box center [51, 63] width 103 height 10
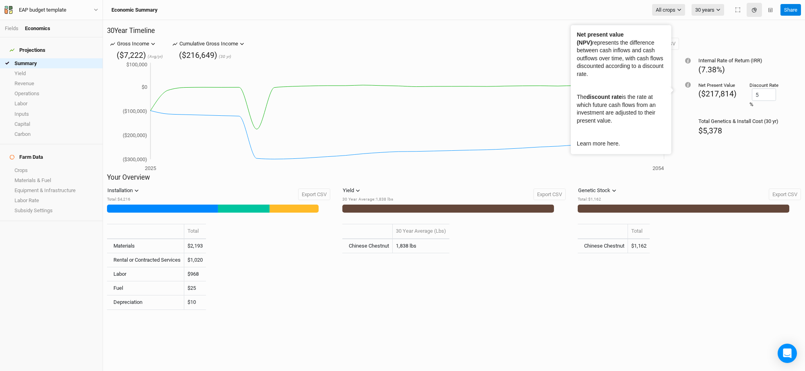
click at [606, 145] on link "Learn more here." at bounding box center [598, 144] width 43 height 6
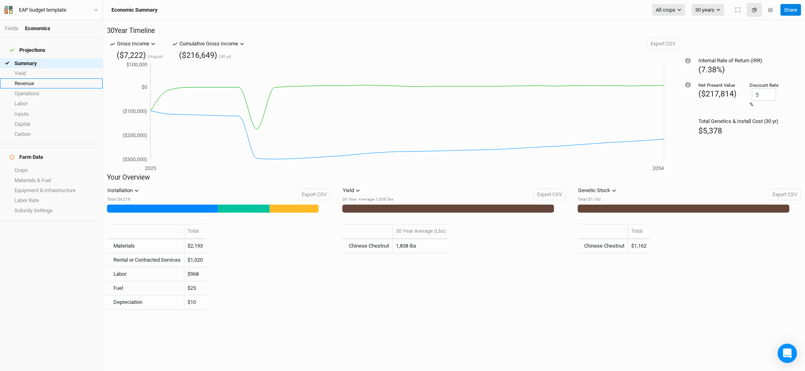
click at [30, 78] on link "Revenue" at bounding box center [51, 83] width 103 height 10
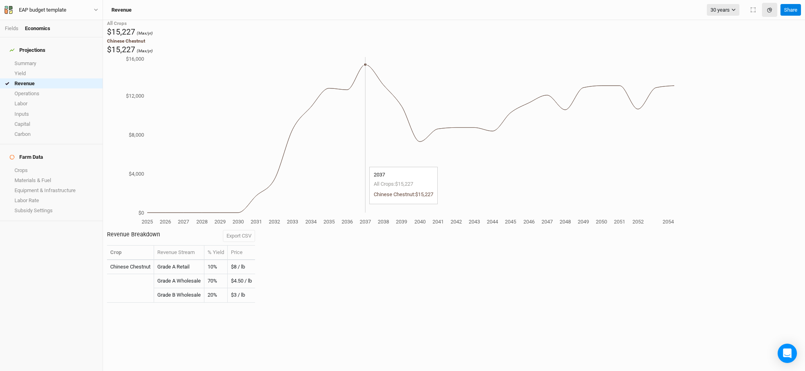
click at [482, 134] on icon "2025 2026 2027 2028 2029 2030 2031 2032 2033 2034 2035 2036 2037 2038 2039 2040…" at bounding box center [390, 141] width 567 height 172
drag, startPoint x: 483, startPoint y: 37, endPoint x: 508, endPoint y: 74, distance: 45.0
click at [484, 55] on icon "2025 2026 2027 2028 2029 2030 2031 2032 2033 2034 2035 2036 2037 2038 2039 2040…" at bounding box center [390, 141] width 567 height 172
click at [27, 91] on link "Operations" at bounding box center [51, 94] width 103 height 10
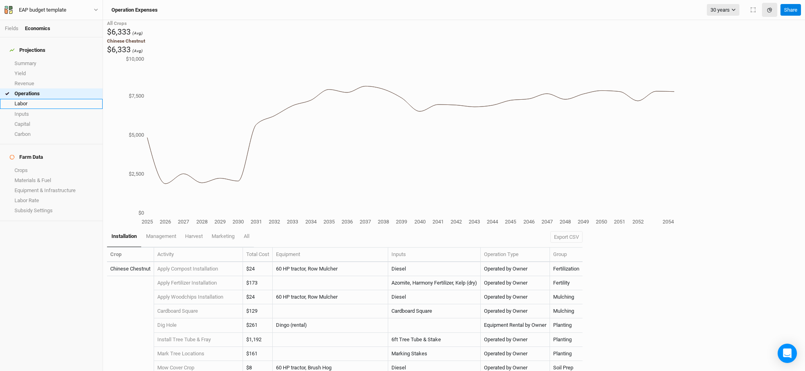
click at [35, 101] on link "Labor" at bounding box center [51, 104] width 103 height 10
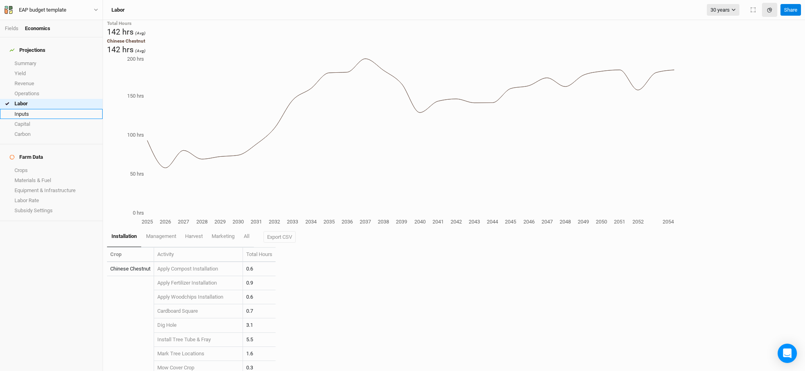
click at [30, 110] on link "Inputs" at bounding box center [51, 114] width 103 height 10
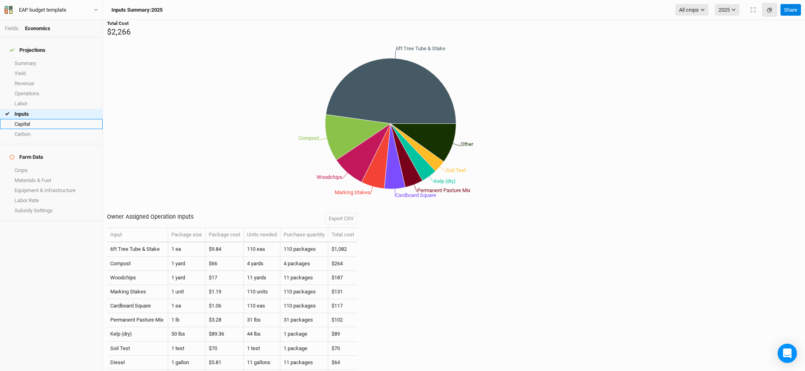
click at [28, 119] on link "Capital" at bounding box center [51, 124] width 103 height 10
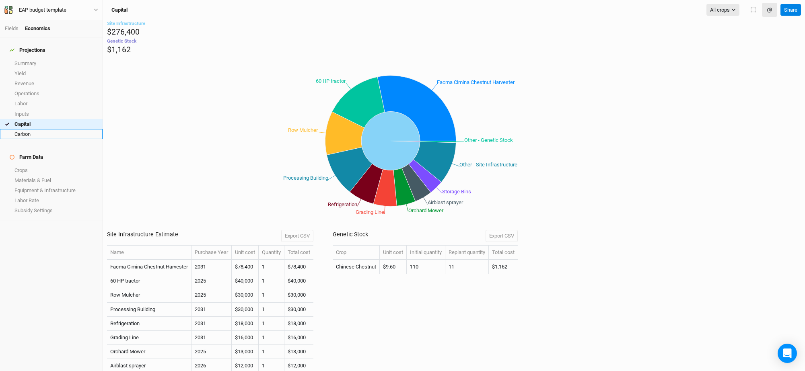
click at [32, 130] on link "Carbon" at bounding box center [51, 134] width 103 height 10
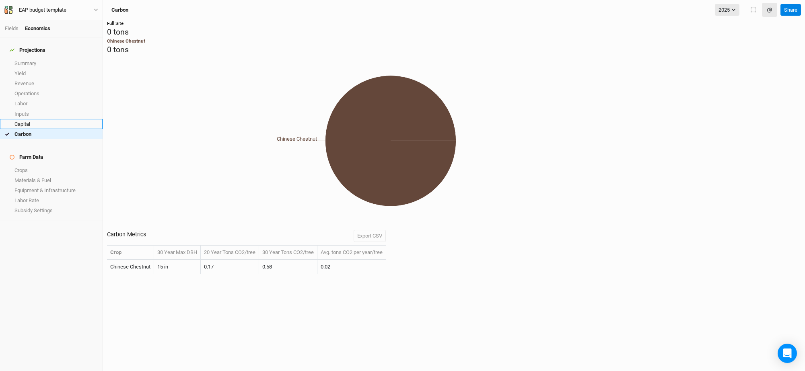
click at [25, 123] on link "Capital" at bounding box center [51, 124] width 103 height 10
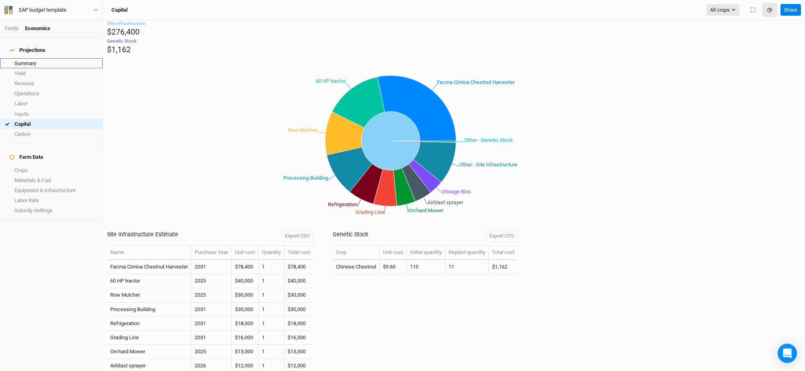
click at [31, 60] on link "Summary" at bounding box center [51, 63] width 103 height 10
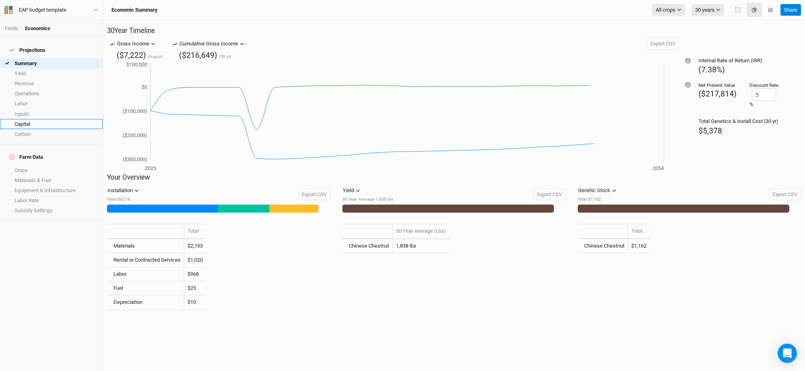
click at [31, 119] on link "Capital" at bounding box center [51, 124] width 103 height 10
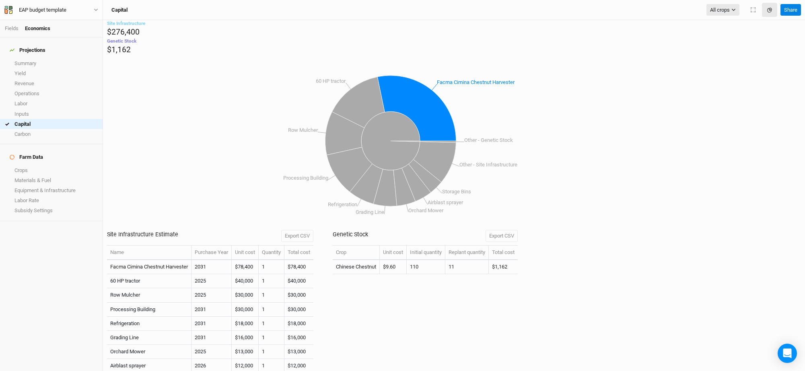
click at [243, 260] on td "$78,400" at bounding box center [245, 267] width 27 height 14
click at [194, 260] on td "2031" at bounding box center [212, 267] width 40 height 14
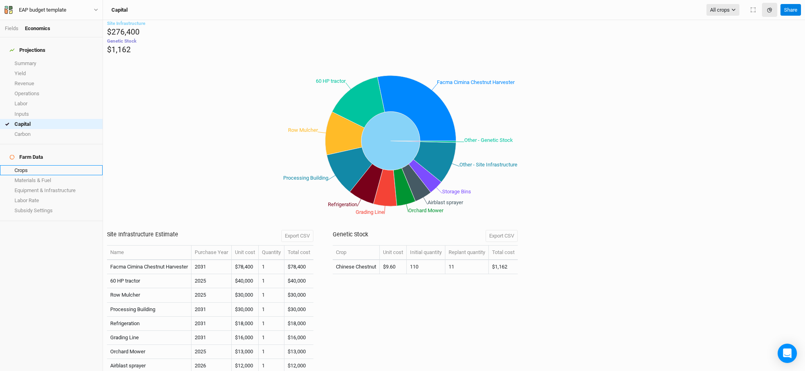
click at [31, 165] on link "Crops" at bounding box center [51, 170] width 103 height 10
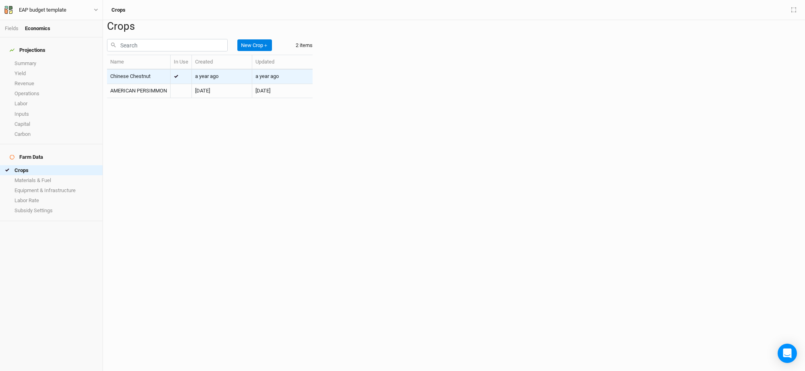
click at [148, 84] on td "Chinese Chestnut" at bounding box center [139, 77] width 64 height 14
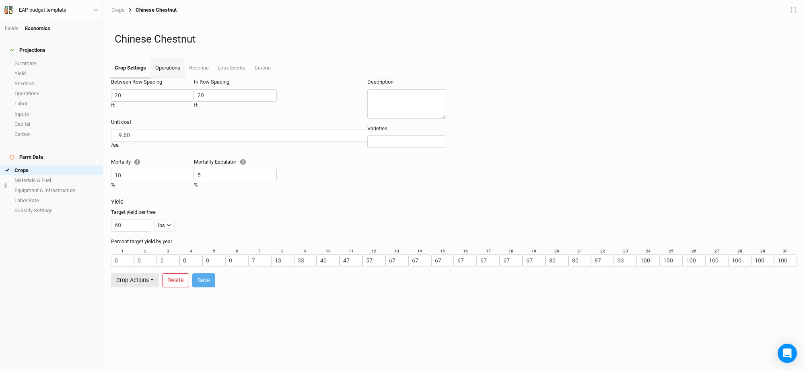
click at [171, 65] on link "Operations" at bounding box center [167, 68] width 34 height 20
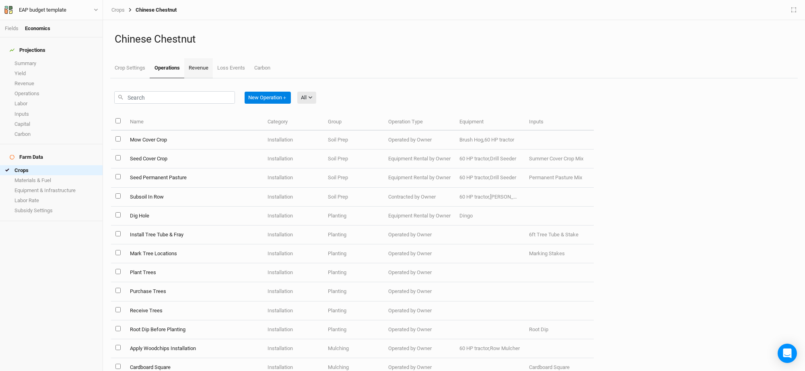
click at [194, 63] on link "Revenue" at bounding box center [198, 68] width 29 height 20
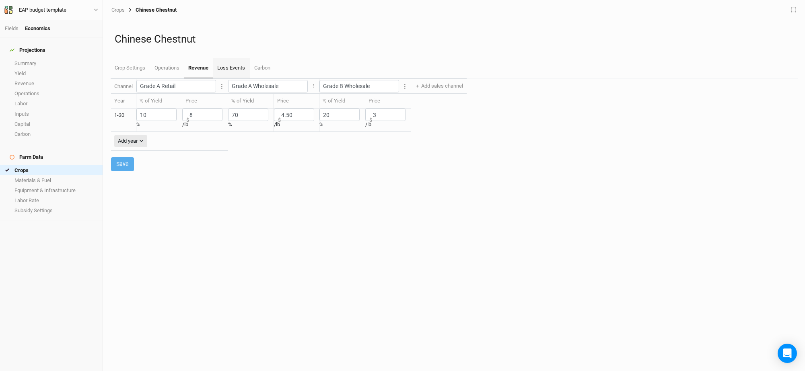
click at [232, 66] on link "Loss Events" at bounding box center [231, 68] width 37 height 20
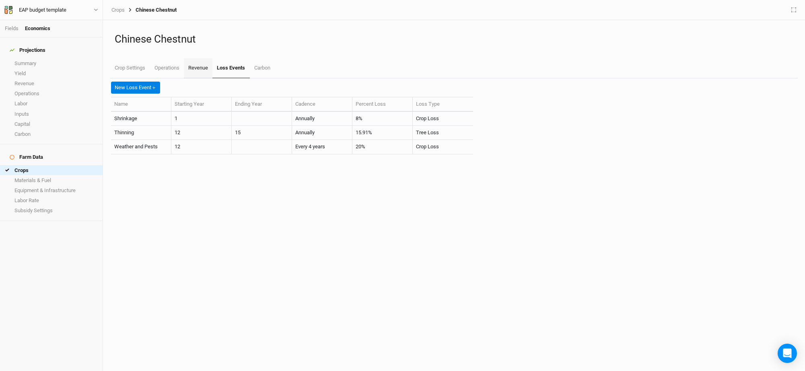
click at [202, 66] on link "Revenue" at bounding box center [198, 68] width 29 height 20
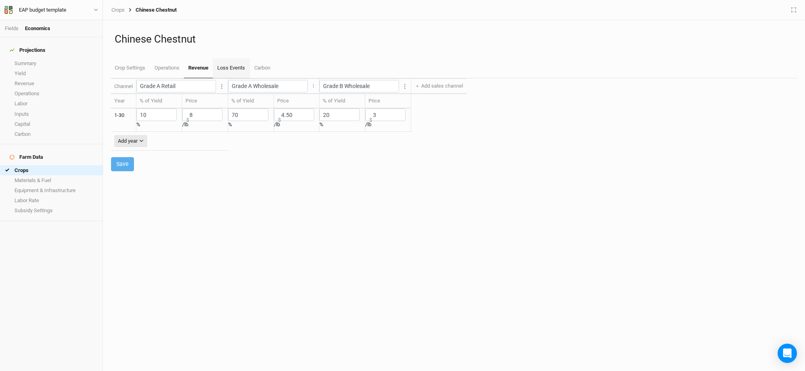
click at [230, 68] on link "Loss Events" at bounding box center [231, 68] width 37 height 20
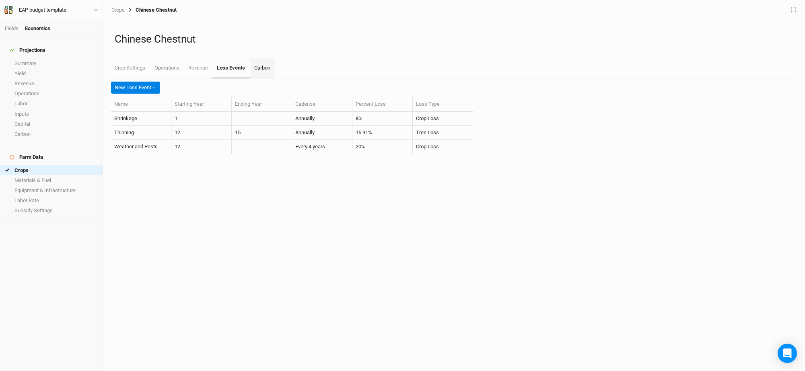
click at [268, 65] on link "Carbon" at bounding box center [262, 68] width 25 height 20
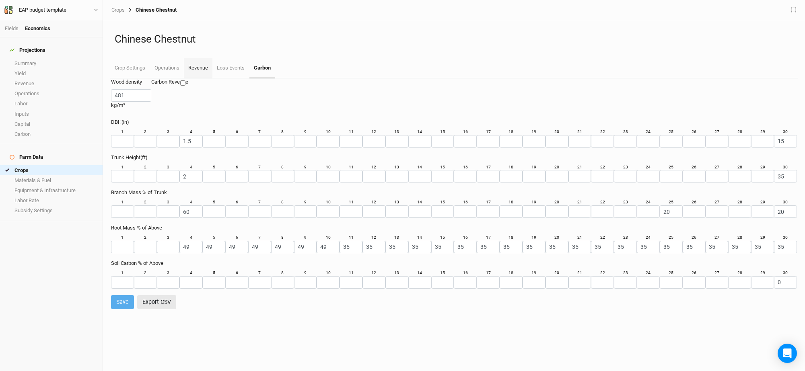
click at [206, 69] on link "Revenue" at bounding box center [198, 68] width 29 height 20
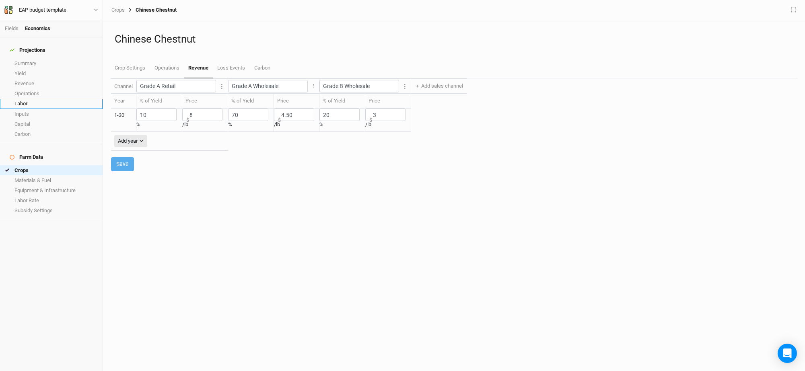
click at [38, 99] on link "Labor" at bounding box center [51, 104] width 103 height 10
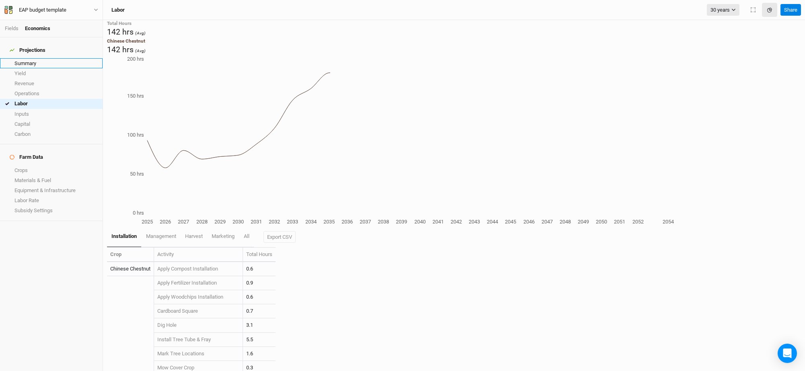
click at [27, 60] on link "Summary" at bounding box center [51, 63] width 103 height 10
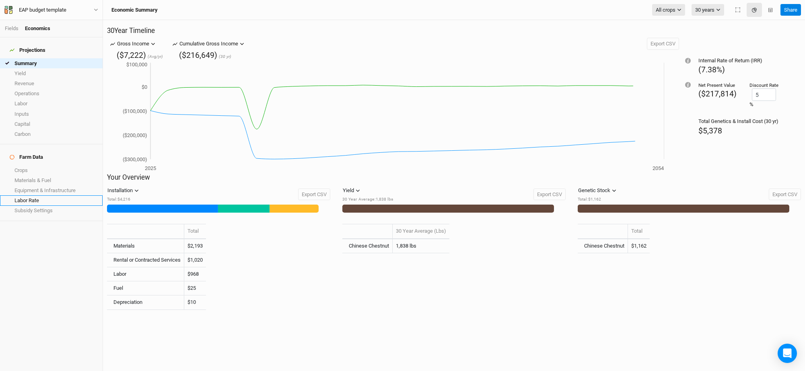
click at [35, 196] on link "Labor Rate" at bounding box center [51, 201] width 103 height 10
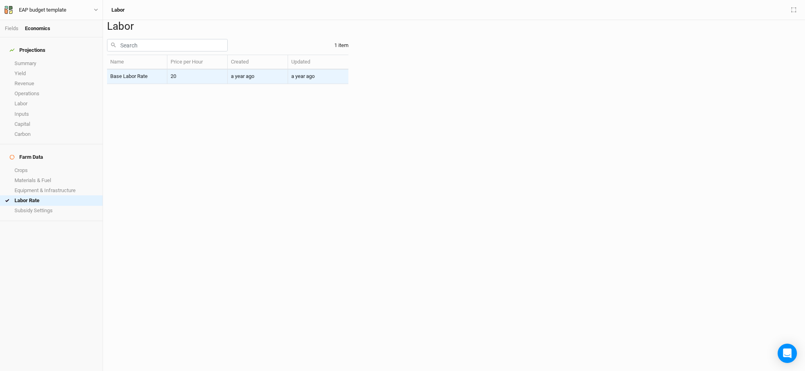
click at [167, 84] on td "Base Labor Rate" at bounding box center [137, 77] width 60 height 14
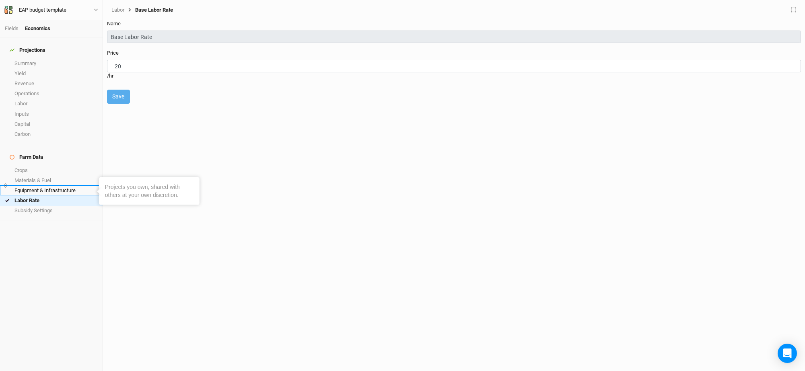
click at [33, 185] on link "Equipment & Infrastructure" at bounding box center [51, 190] width 103 height 10
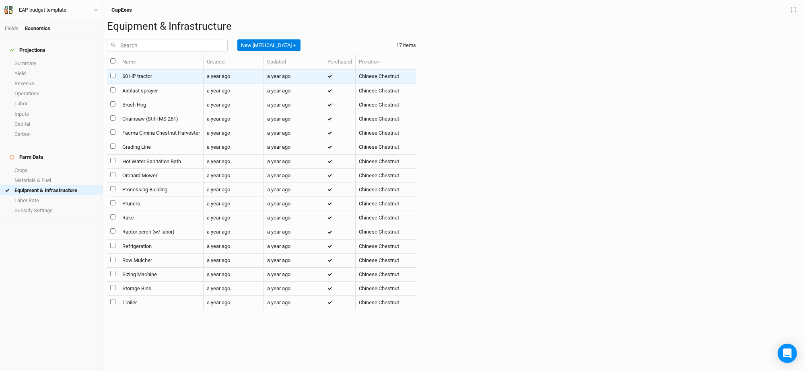
click at [140, 84] on td "60 HP tractor" at bounding box center [161, 77] width 84 height 14
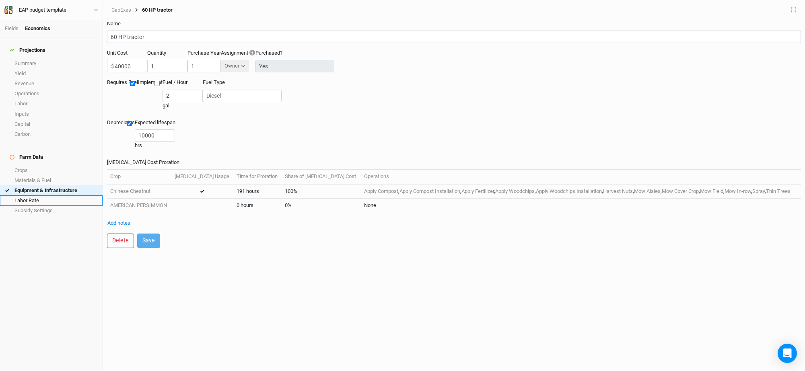
click at [41, 196] on link "Labor Rate" at bounding box center [51, 201] width 103 height 10
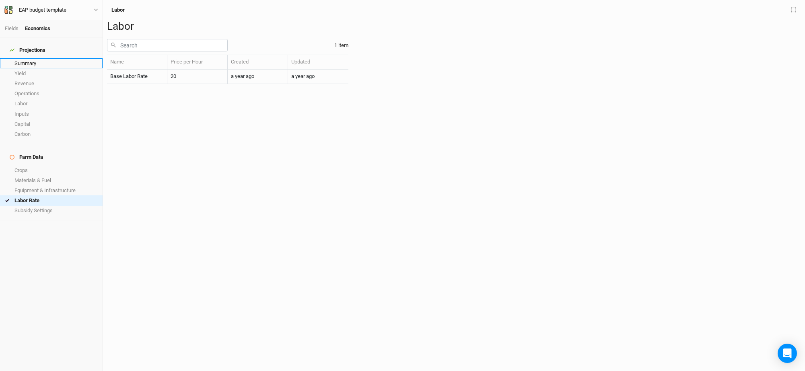
click at [27, 58] on link "Summary" at bounding box center [51, 63] width 103 height 10
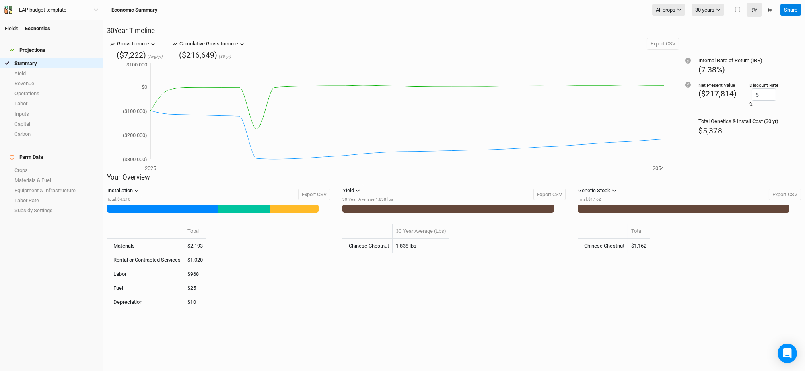
click at [12, 27] on link "Fields" at bounding box center [12, 28] width 14 height 6
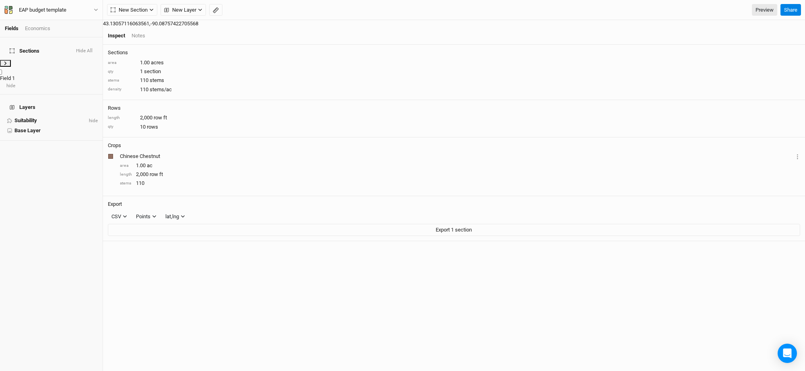
click at [8, 60] on button at bounding box center [5, 63] width 11 height 7
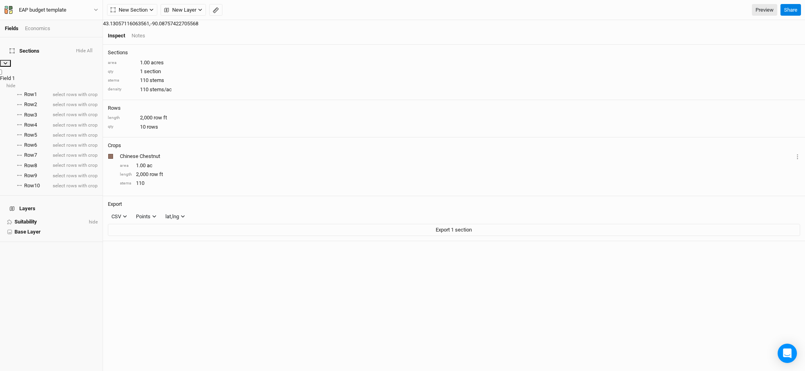
click at [5, 61] on icon at bounding box center [5, 63] width 4 height 4
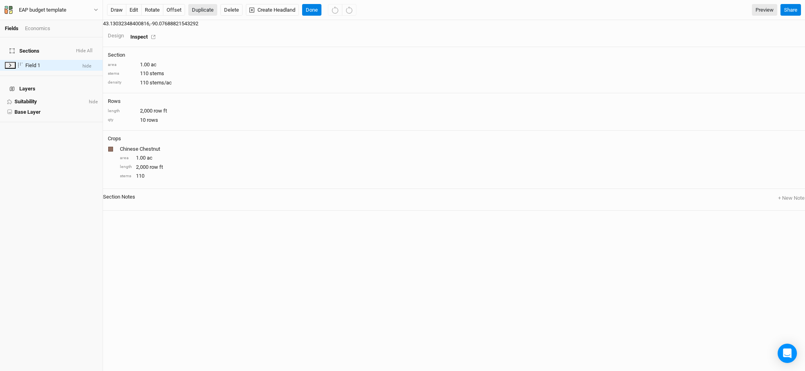
click at [203, 6] on button "Duplicate" at bounding box center [202, 10] width 29 height 12
click at [134, 12] on button "edit" at bounding box center [134, 10] width 16 height 12
click at [312, 6] on button "Done" at bounding box center [311, 10] width 19 height 12
click at [731, 146] on div "Chinese Chestnut" at bounding box center [459, 149] width 679 height 7
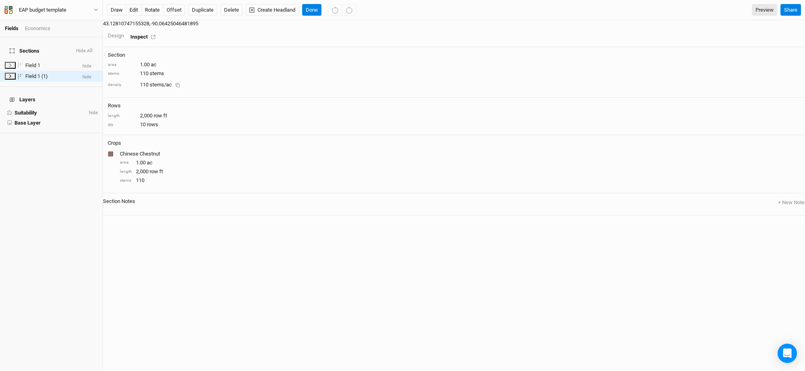
click at [124, 32] on div "Design" at bounding box center [116, 35] width 16 height 7
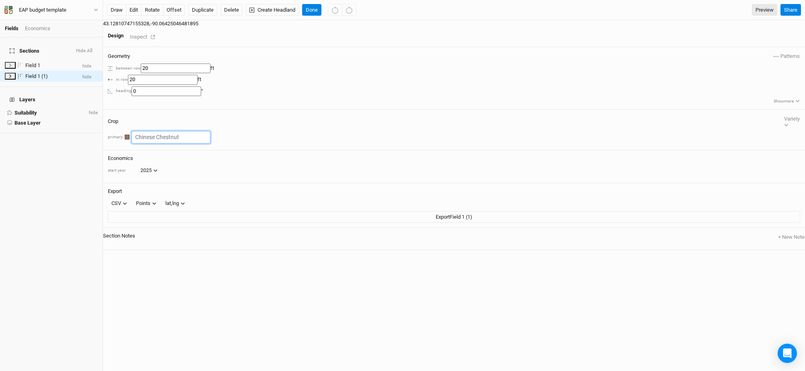
click at [210, 131] on input "text" at bounding box center [171, 137] width 79 height 12
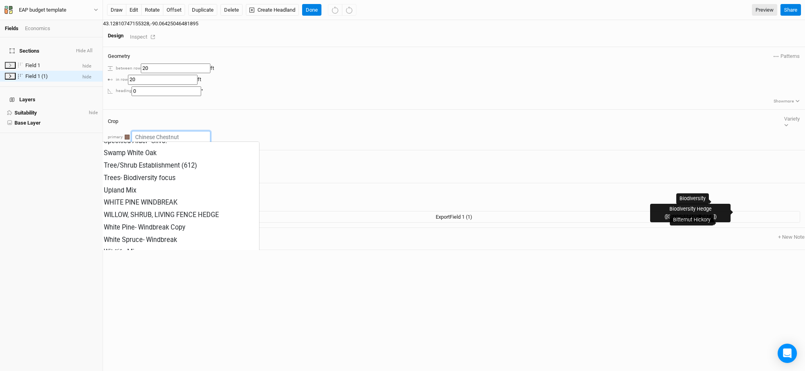
scroll to position [794, 0]
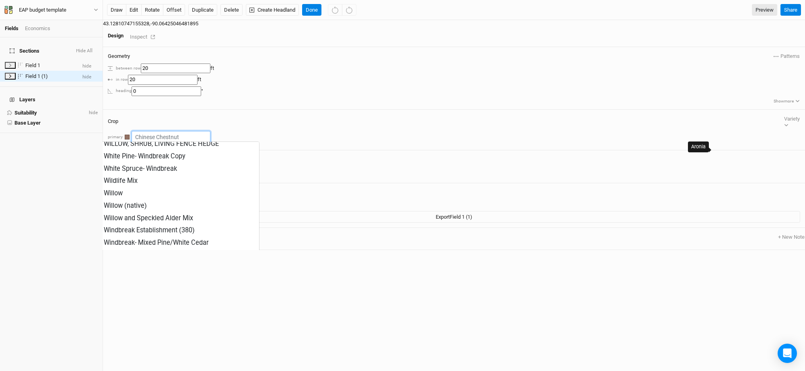
click at [123, 297] on div "Aronia" at bounding box center [113, 301] width 19 height 9
type input "Aronia"
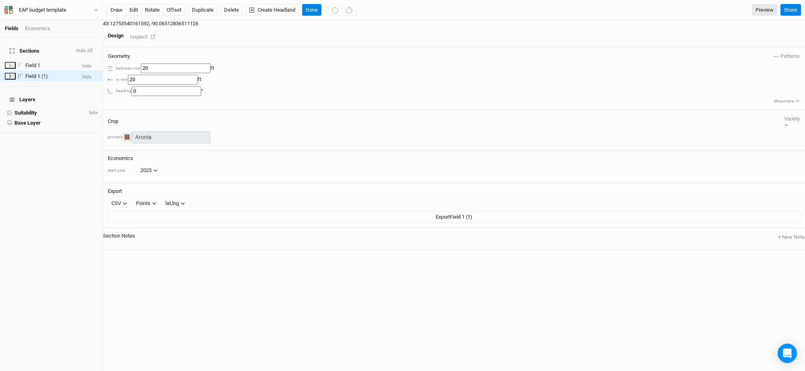
click at [130, 135] on div "button" at bounding box center [127, 137] width 5 height 5
type input "12"
type input "3"
click at [733, 208] on div "button" at bounding box center [733, 208] width 0 height 0
click at [39, 31] on div "Economics" at bounding box center [37, 28] width 25 height 7
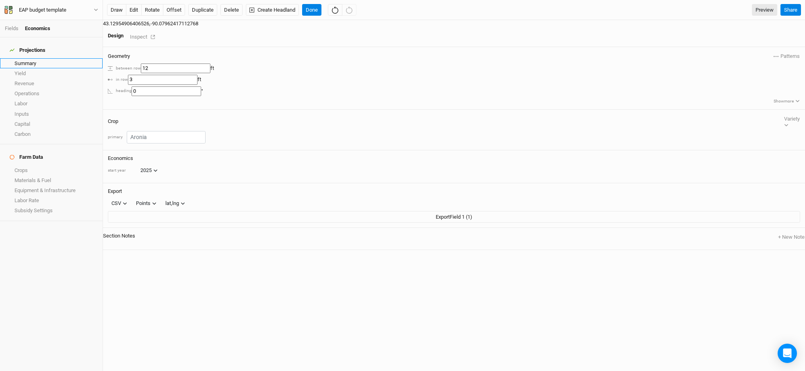
click at [19, 58] on link "Summary" at bounding box center [51, 63] width 103 height 10
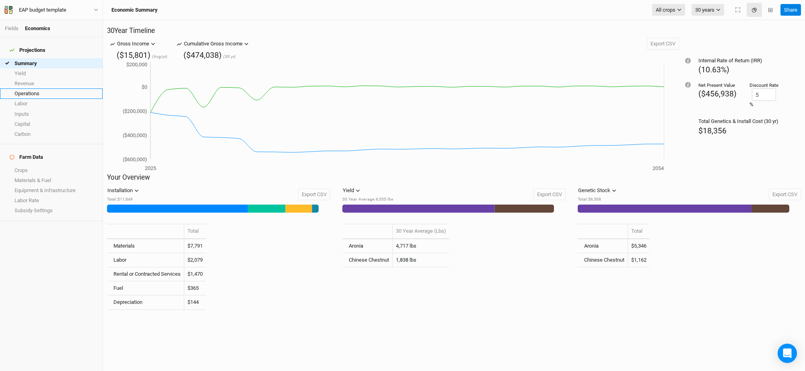
click at [32, 89] on link "Operations" at bounding box center [51, 94] width 103 height 10
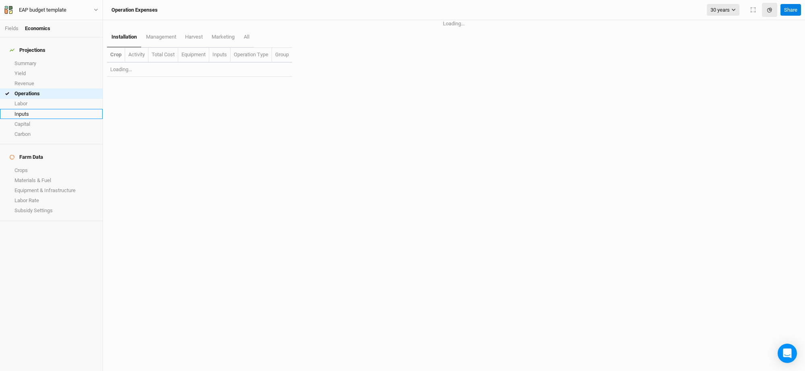
click at [30, 111] on link "Inputs" at bounding box center [51, 114] width 103 height 10
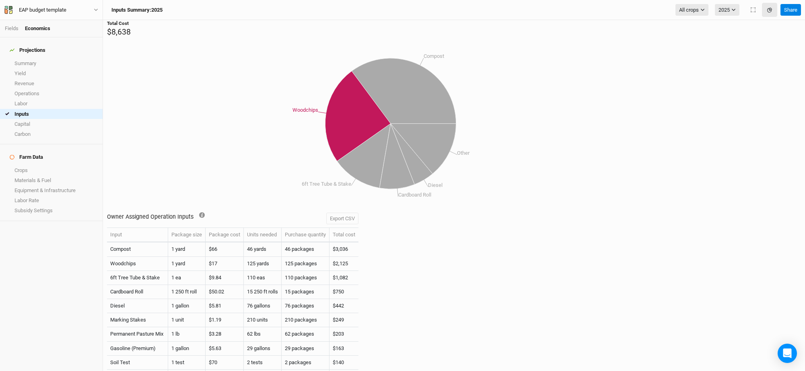
click at [214, 257] on td "$17" at bounding box center [225, 264] width 38 height 14
click at [216, 257] on td "$17" at bounding box center [225, 264] width 38 height 14
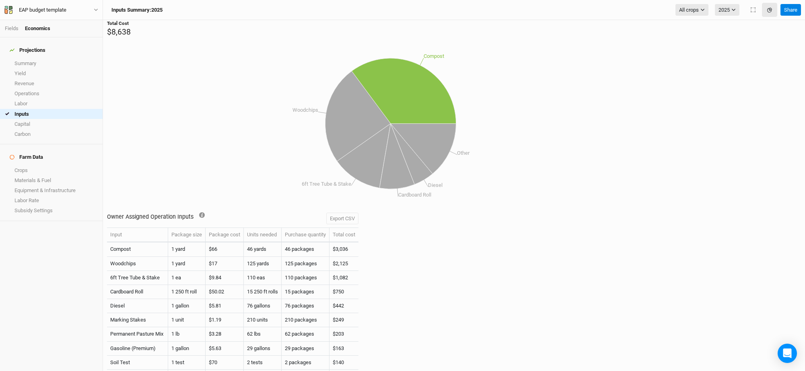
click at [220, 245] on td "$66" at bounding box center [225, 250] width 38 height 14
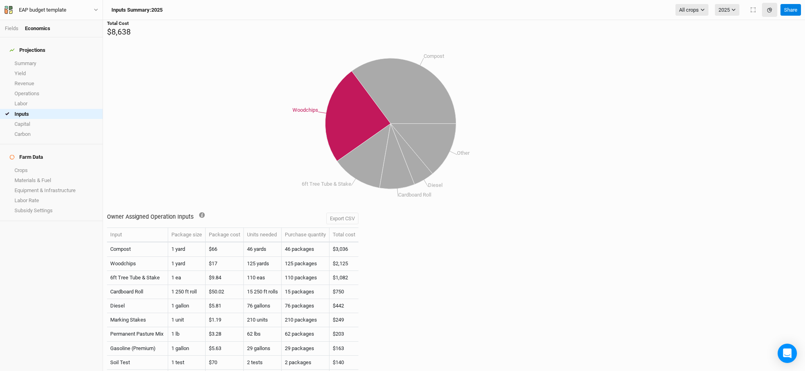
click at [224, 264] on td "$17" at bounding box center [225, 264] width 38 height 14
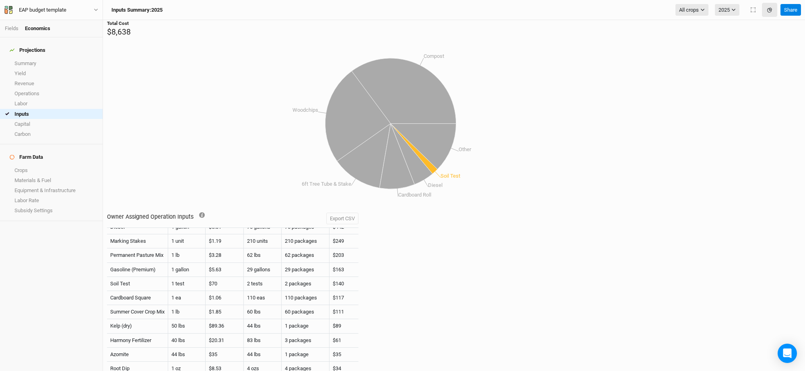
scroll to position [79, 0]
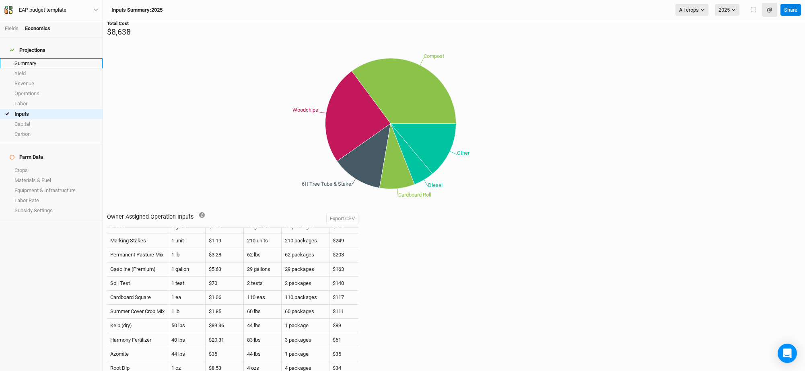
click at [38, 58] on link "Summary" at bounding box center [51, 63] width 103 height 10
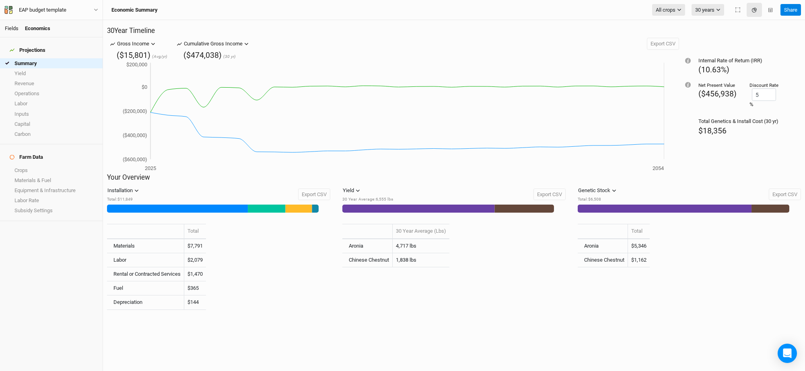
click at [11, 31] on link "Fields" at bounding box center [12, 28] width 14 height 6
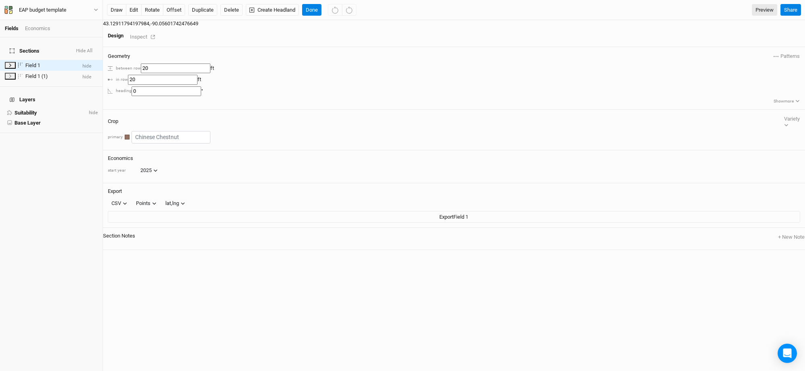
click at [159, 32] on div "Inspect" at bounding box center [144, 36] width 29 height 9
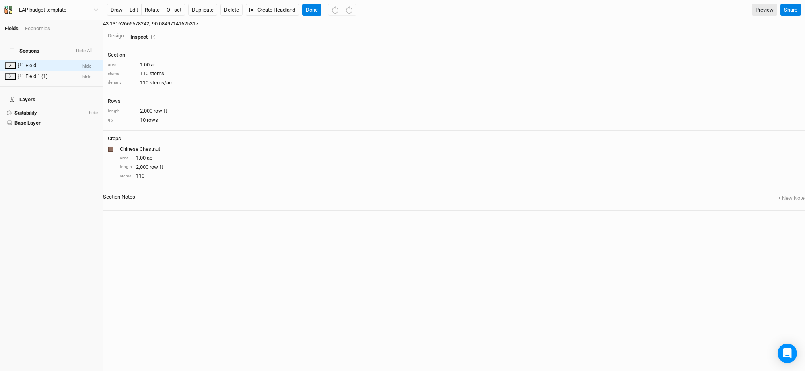
click at [34, 29] on div "Economics" at bounding box center [37, 28] width 25 height 7
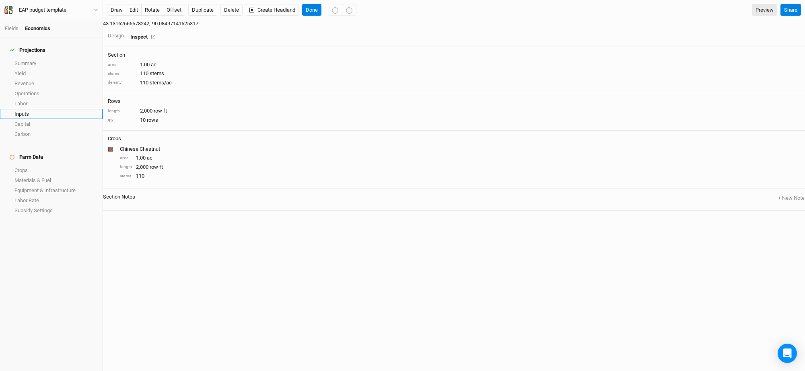
click at [31, 111] on link "Inputs" at bounding box center [51, 114] width 103 height 10
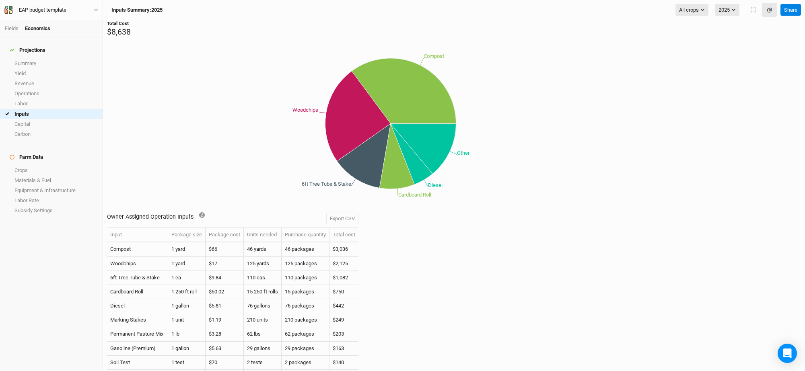
click at [801, 29] on div at bounding box center [801, 29] width 0 height 0
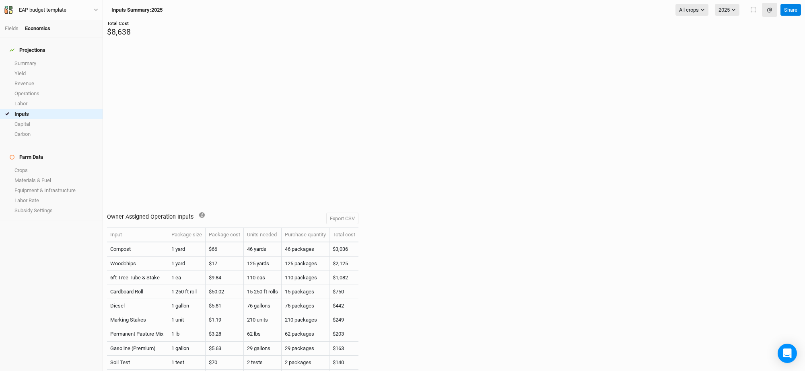
click at [211, 37] on div "Total Cost $8,638" at bounding box center [454, 29] width 694 height 18
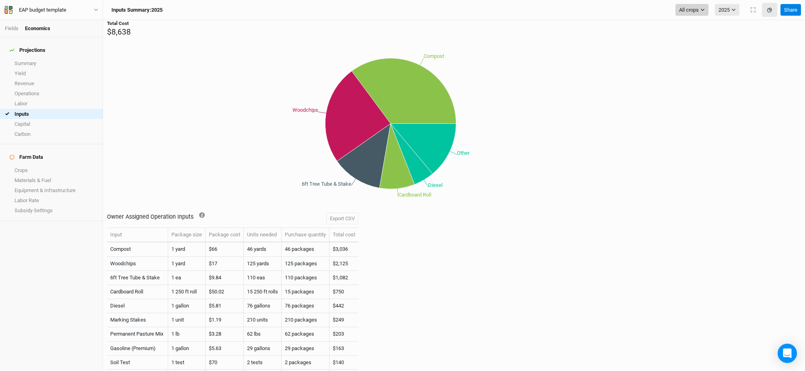
click at [699, 11] on button "All crops" at bounding box center [691, 10] width 33 height 12
click at [696, 39] on span "Chinese Chestnut" at bounding box center [711, 39] width 51 height 8
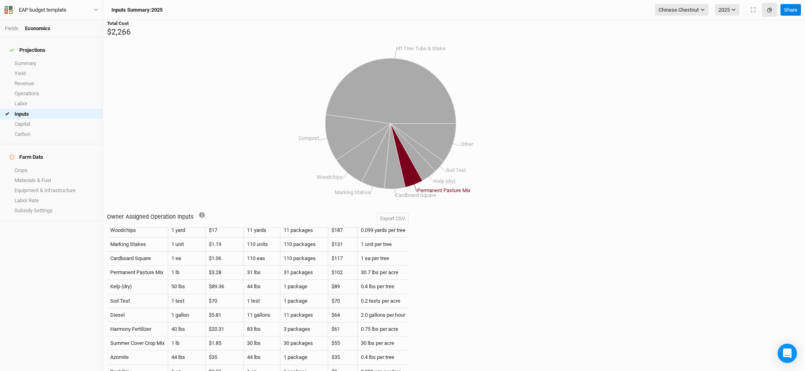
scroll to position [51, 0]
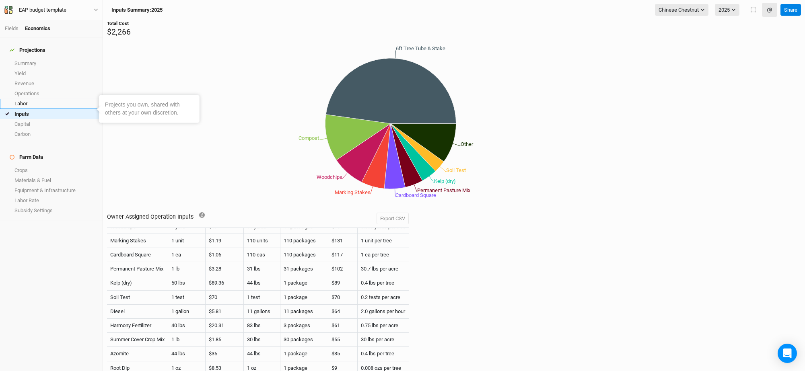
click at [44, 99] on link "Labor" at bounding box center [51, 104] width 103 height 10
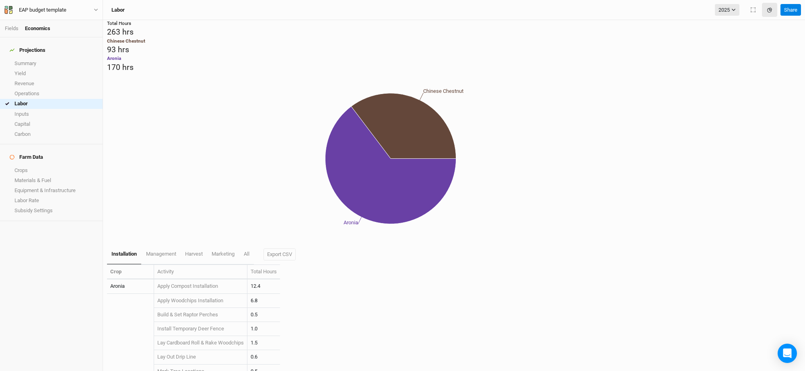
click at [162, 56] on div "Chinese Chestnut 93 hrs" at bounding box center [454, 47] width 694 height 18
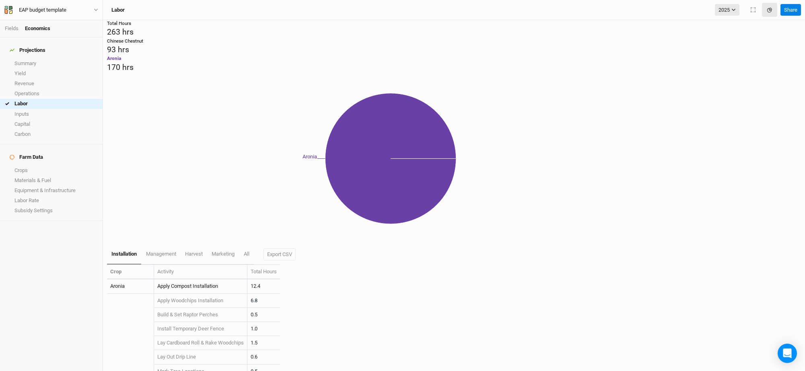
click at [203, 283] on link "Apply Compost Installation" at bounding box center [187, 286] width 61 height 6
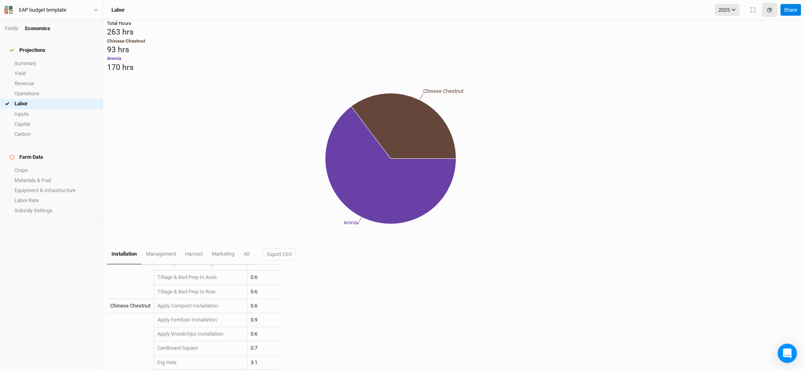
scroll to position [235, 0]
click at [456, 93] on icon at bounding box center [403, 126] width 105 height 66
click at [456, 148] on icon at bounding box center [390, 165] width 131 height 117
click at [456, 93] on icon at bounding box center [403, 126] width 105 height 66
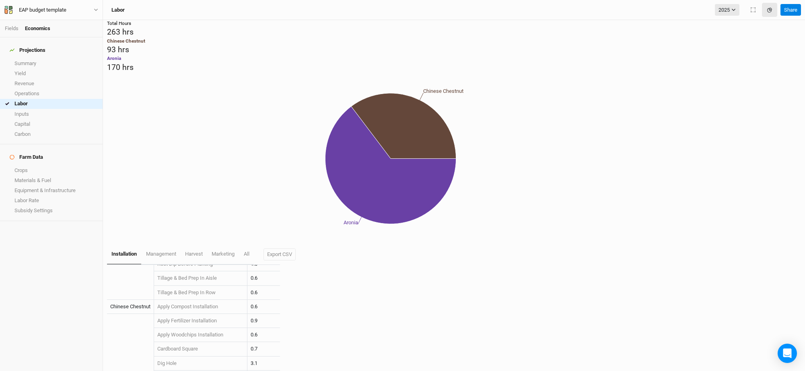
click at [123, 44] on span "Chinese Chestnut" at bounding box center [126, 41] width 38 height 6
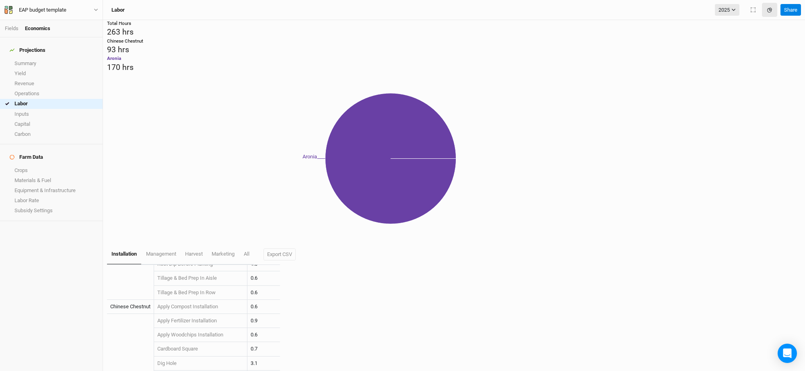
click at [141, 55] on div "93 hrs" at bounding box center [125, 49] width 36 height 11
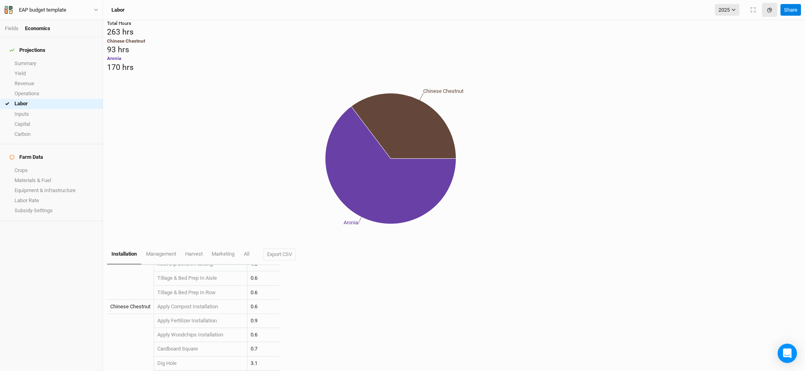
click at [149, 73] on div "Aronia 170 hrs" at bounding box center [454, 64] width 694 height 18
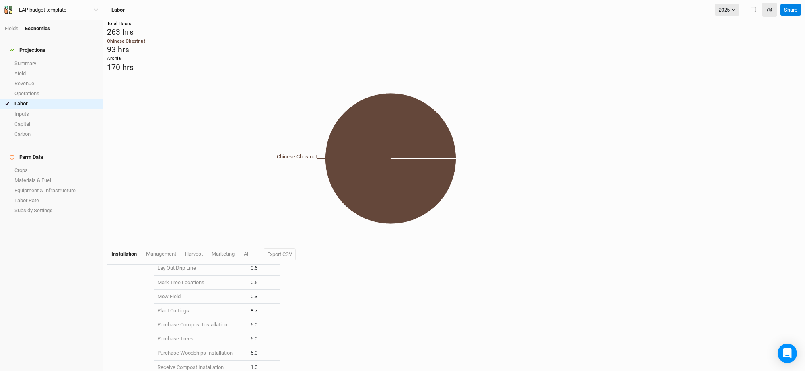
scroll to position [0, 0]
click at [10, 30] on link "Fields" at bounding box center [12, 28] width 14 height 6
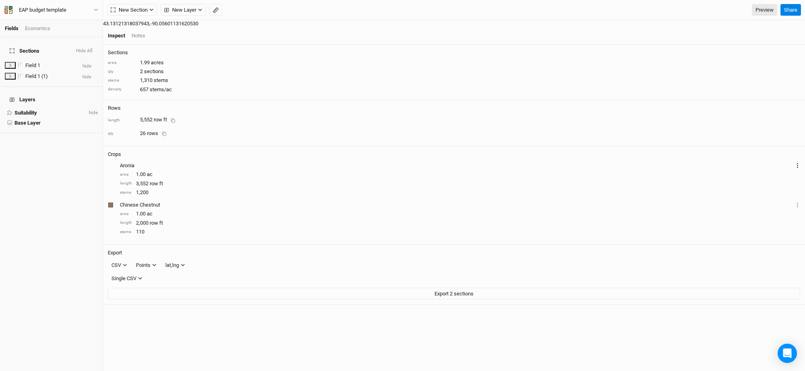
click at [795, 161] on button "Layer 1" at bounding box center [797, 165] width 5 height 9
click at [750, 162] on div "Aronia" at bounding box center [456, 165] width 673 height 7
click at [23, 86] on span "Field 1 (1)" at bounding box center [11, 89] width 23 height 6
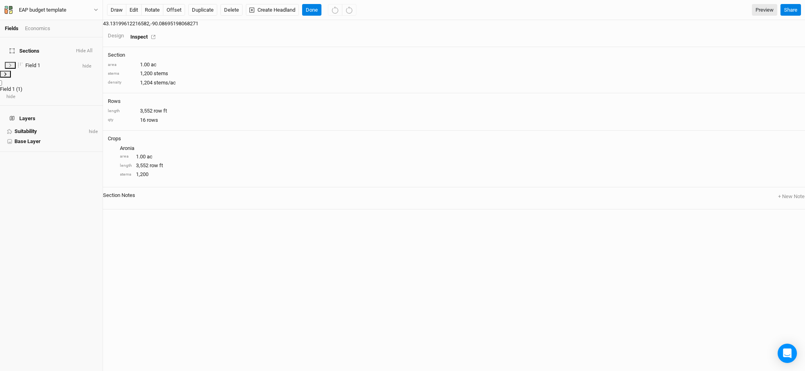
drag, startPoint x: 27, startPoint y: 69, endPoint x: 22, endPoint y: 68, distance: 4.7
click at [22, 86] on span "Field 1 (1)" at bounding box center [11, 89] width 23 height 6
click at [230, 9] on button "Delete" at bounding box center [231, 10] width 22 height 12
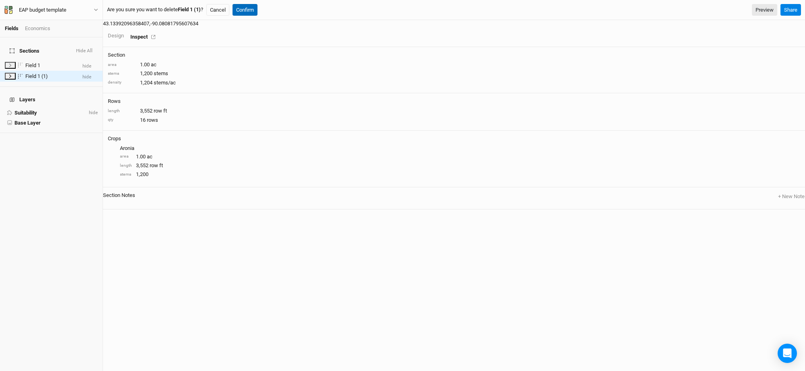
click at [249, 10] on button "Confirm" at bounding box center [245, 10] width 25 height 12
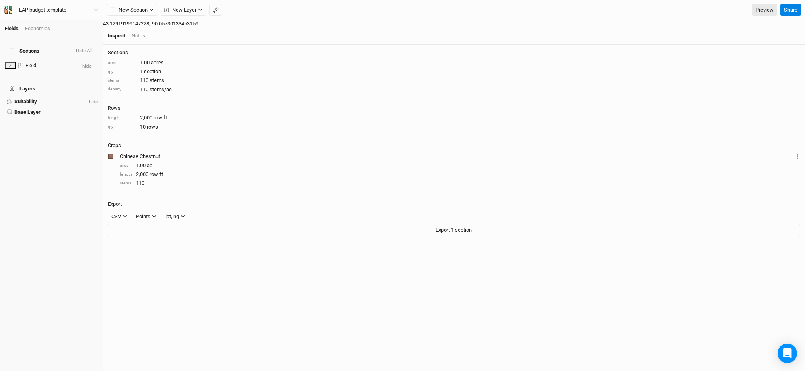
click at [740, 153] on div "Chinese Chestnut" at bounding box center [456, 156] width 673 height 7
click at [795, 152] on button "Layer 1" at bounding box center [797, 156] width 5 height 9
click at [752, 152] on div "Chinese Chestnut Layer 1 Sections Field 1" at bounding box center [460, 156] width 680 height 9
click at [145, 32] on div "Notes" at bounding box center [139, 35] width 14 height 7
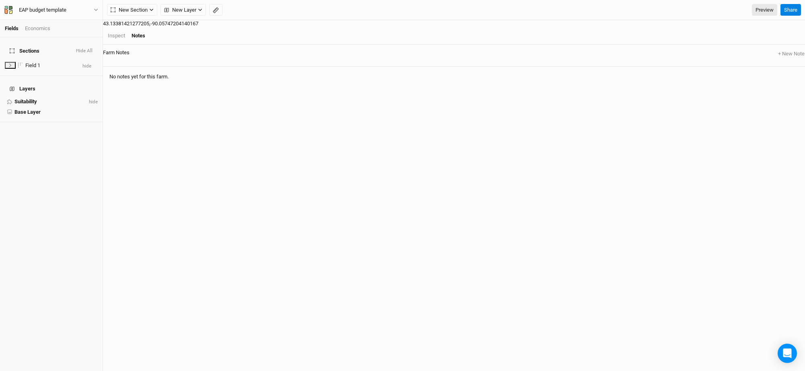
click at [716, 33] on div "Inspect Notes" at bounding box center [454, 35] width 702 height 17
click at [125, 32] on div "Inspect" at bounding box center [116, 35] width 17 height 7
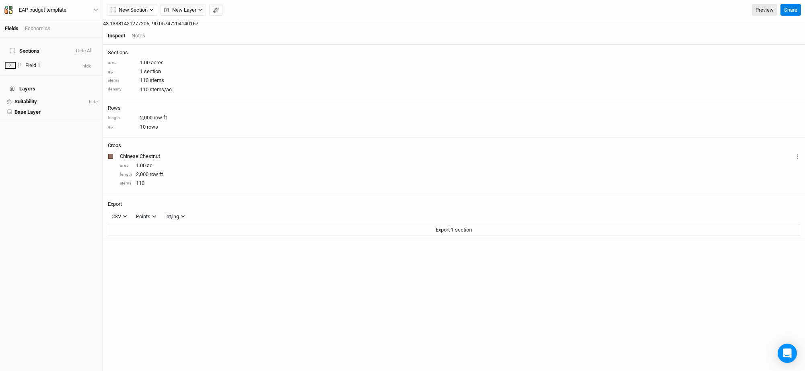
click at [740, 33] on div "Inspect Notes" at bounding box center [454, 35] width 702 height 17
click at [49, 75] on div "Field 1" at bounding box center [51, 78] width 103 height 7
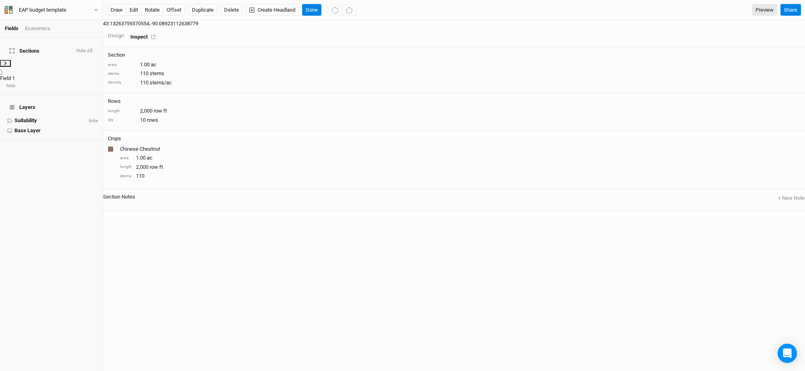
click at [5, 70] on label at bounding box center [5, 70] width 0 height 0
checkbox input "true"
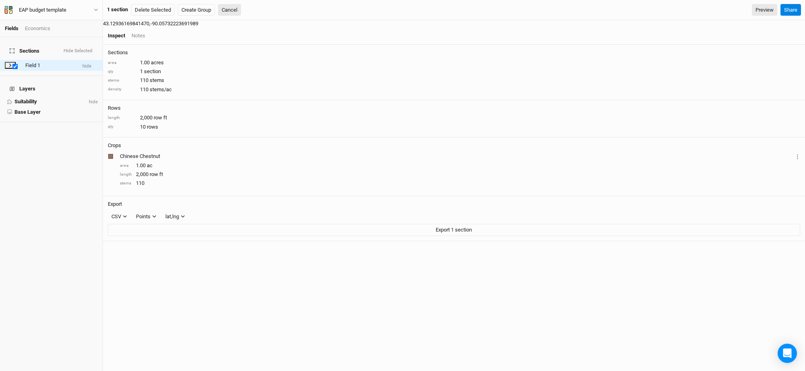
drag, startPoint x: 776, startPoint y: 145, endPoint x: 756, endPoint y: 147, distance: 19.5
click at [769, 152] on div "Chinese Chestnut Layer 1 Sections Field 1" at bounding box center [460, 156] width 680 height 9
click at [113, 163] on div "button" at bounding box center [110, 165] width 5 height 5
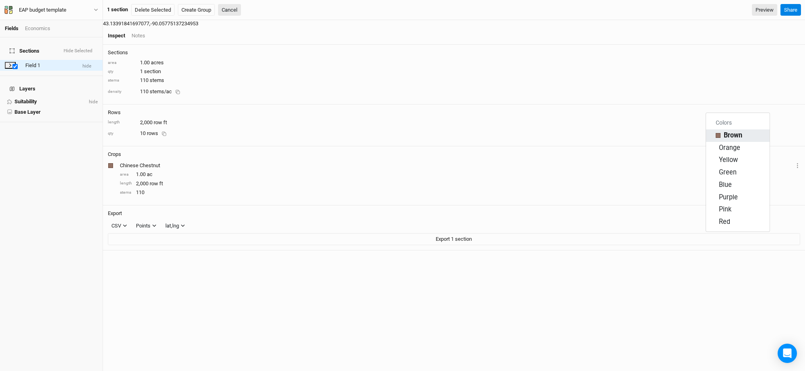
click at [731, 134] on span "Brown" at bounding box center [733, 135] width 19 height 9
click at [733, 162] on div "Chinese Chestnut" at bounding box center [456, 165] width 673 height 7
click at [736, 162] on div "Chinese Chestnut" at bounding box center [456, 165] width 673 height 7
click at [795, 161] on button "Layer 1" at bounding box center [797, 165] width 5 height 9
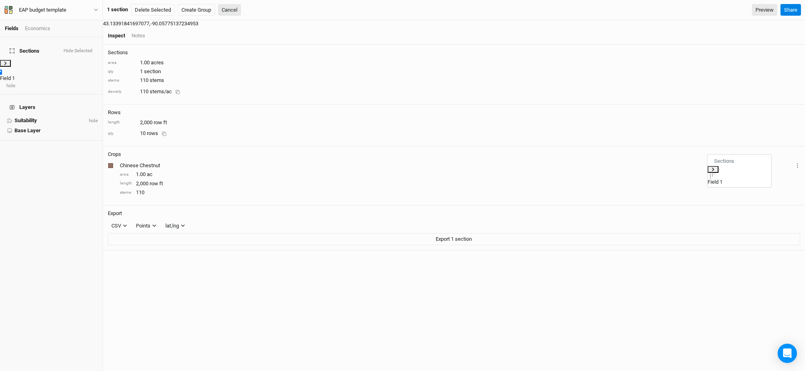
click at [723, 179] on span "Field 1" at bounding box center [715, 182] width 15 height 6
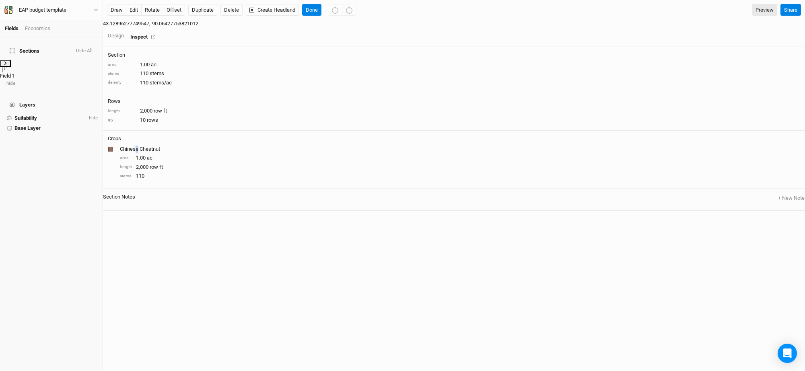
click at [737, 146] on div "Chinese Chestnut" at bounding box center [459, 149] width 679 height 7
click at [741, 146] on div "Chinese Chestnut" at bounding box center [459, 149] width 679 height 7
click at [124, 32] on div "Design" at bounding box center [116, 35] width 16 height 7
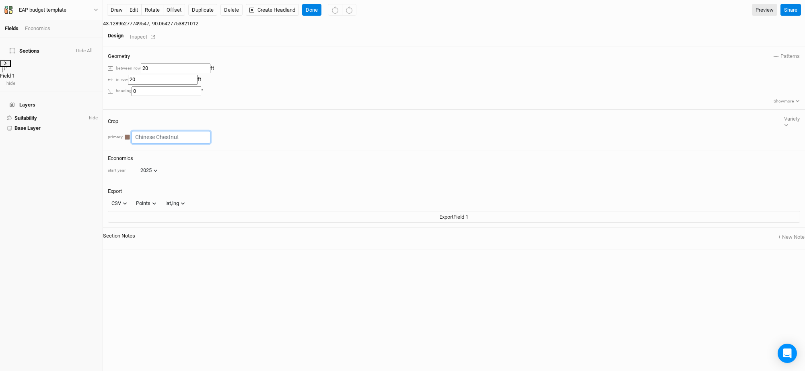
click at [210, 131] on input "text" at bounding box center [171, 137] width 79 height 12
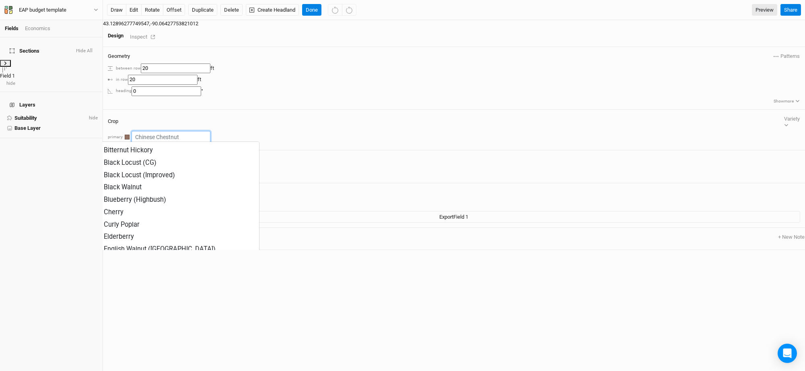
scroll to position [989, 0]
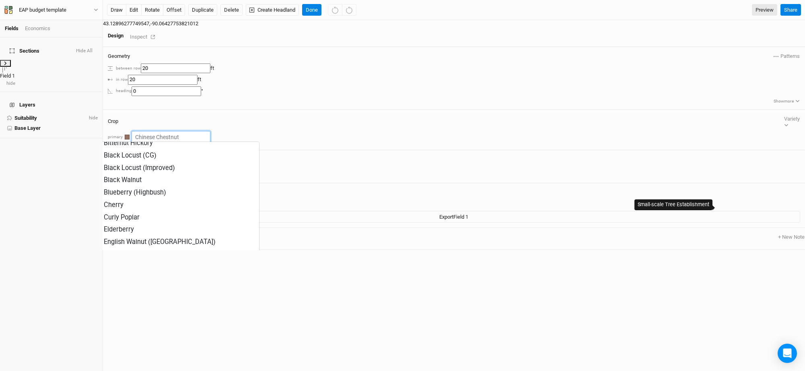
type input "Small-scale Tree Establishment"
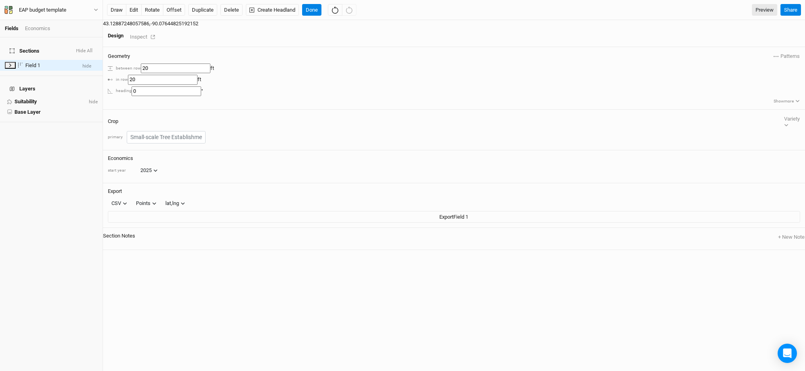
click at [37, 29] on div "Economics" at bounding box center [37, 28] width 25 height 7
click at [32, 58] on link "Summary" at bounding box center [51, 63] width 103 height 10
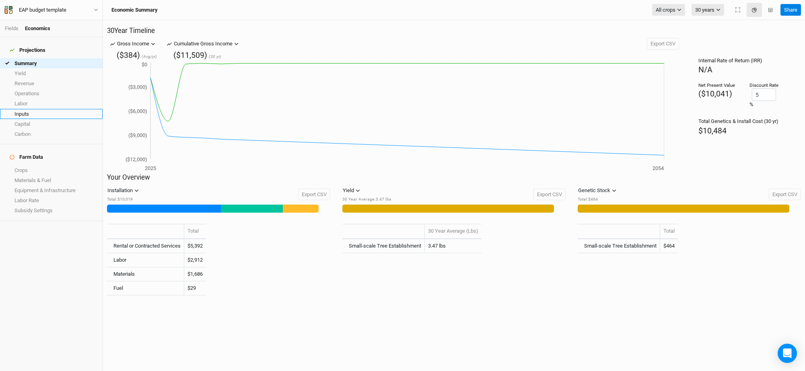
click at [31, 109] on link "Inputs" at bounding box center [51, 114] width 103 height 10
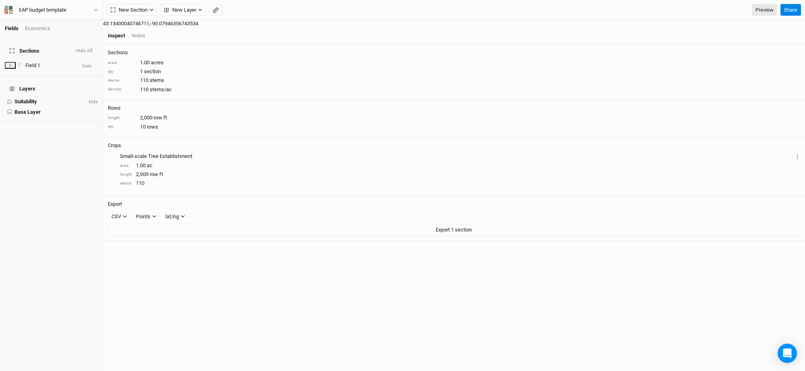
click at [42, 31] on div "Economics" at bounding box center [37, 28] width 25 height 7
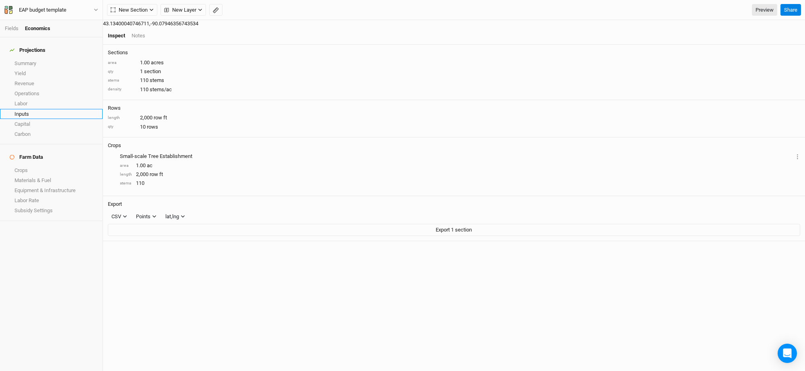
click at [25, 110] on link "Inputs" at bounding box center [51, 114] width 103 height 10
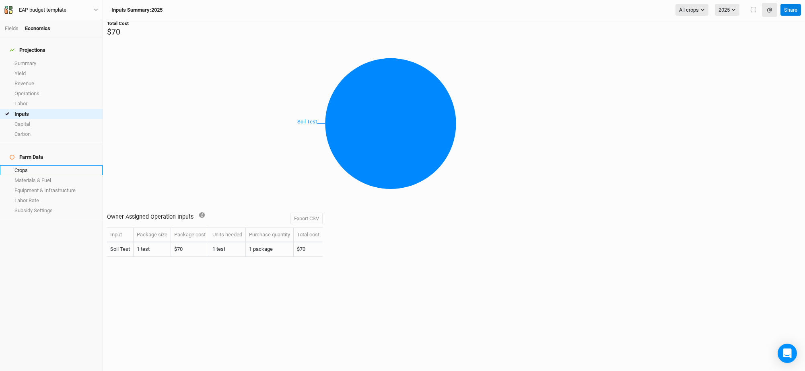
click at [26, 165] on link "Crops" at bounding box center [51, 170] width 103 height 10
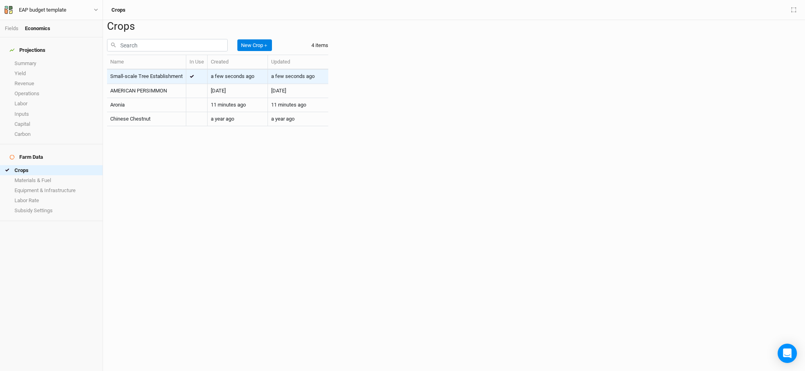
click at [143, 84] on td "Small-scale Tree Establishment" at bounding box center [146, 77] width 79 height 14
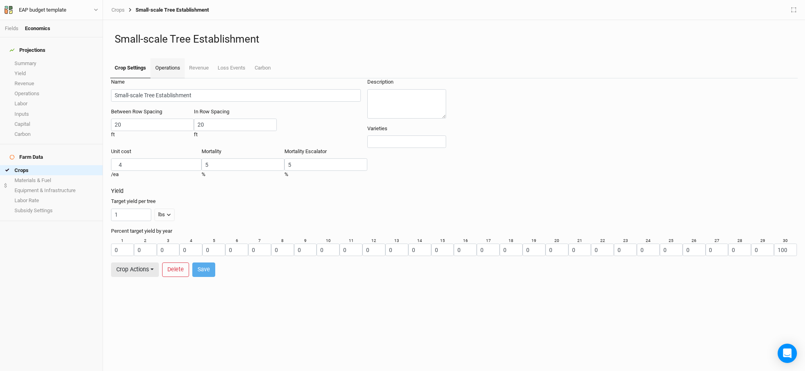
click at [173, 67] on link "Operations" at bounding box center [167, 68] width 34 height 20
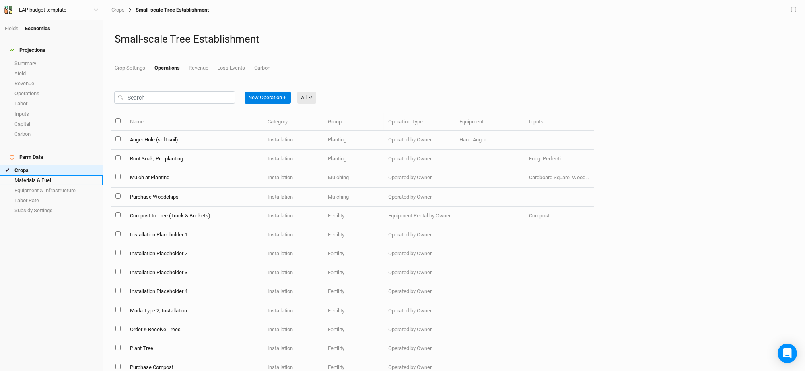
click at [31, 175] on link "Materials & Fuel" at bounding box center [51, 180] width 103 height 10
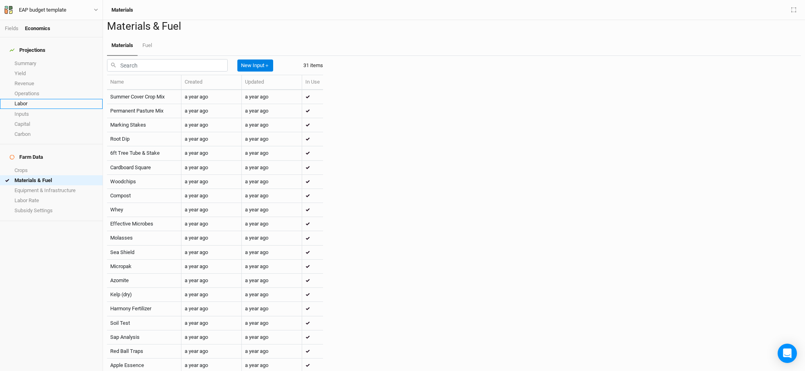
click at [26, 99] on link "Labor" at bounding box center [51, 104] width 103 height 10
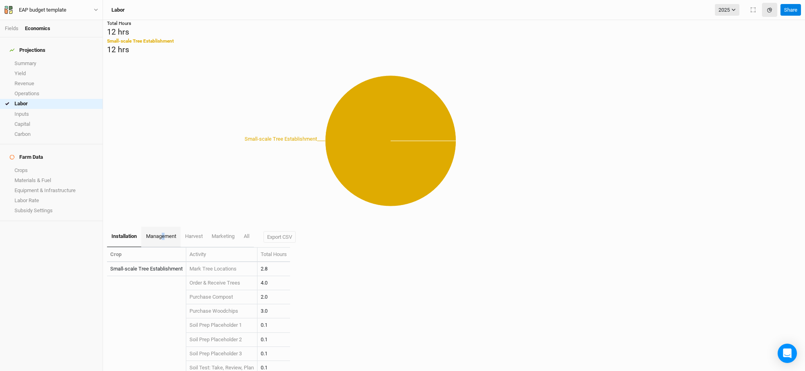
click at [165, 227] on link "management" at bounding box center [160, 237] width 39 height 20
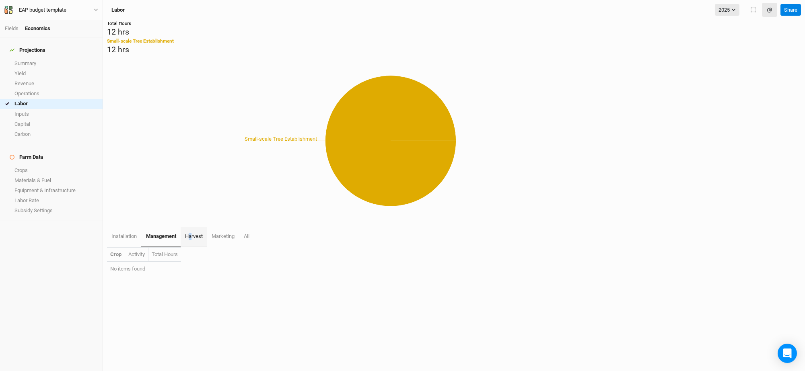
click at [192, 233] on span "harvest" at bounding box center [194, 236] width 18 height 6
click at [228, 233] on span "marketing" at bounding box center [223, 236] width 23 height 6
drag, startPoint x: 244, startPoint y: 214, endPoint x: 240, endPoint y: 217, distance: 4.7
click at [245, 227] on link "All" at bounding box center [247, 236] width 14 height 19
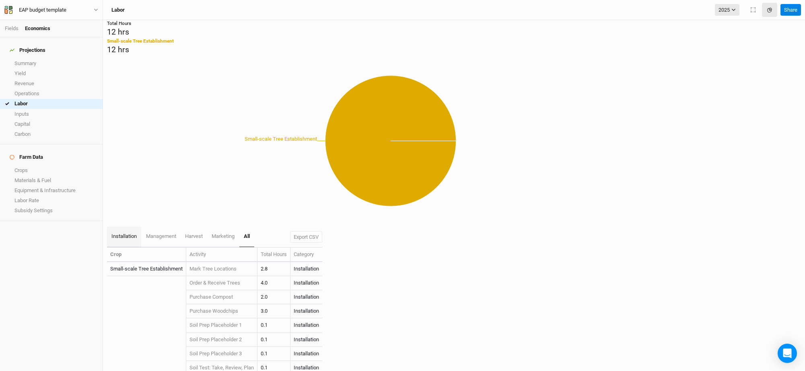
click at [127, 233] on span "installation" at bounding box center [123, 236] width 25 height 6
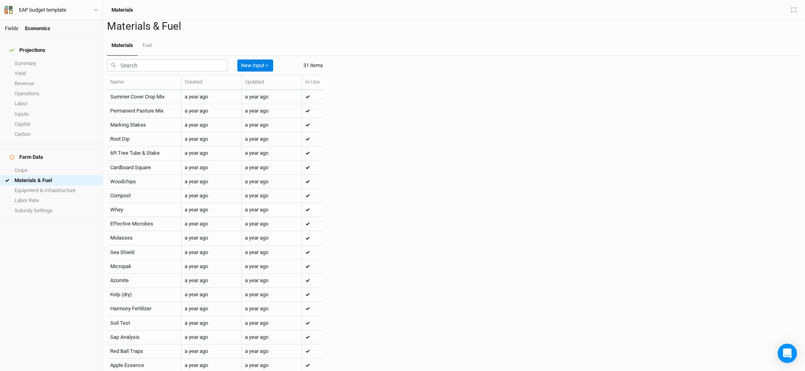
click at [12, 30] on link "Fields" at bounding box center [12, 28] width 14 height 6
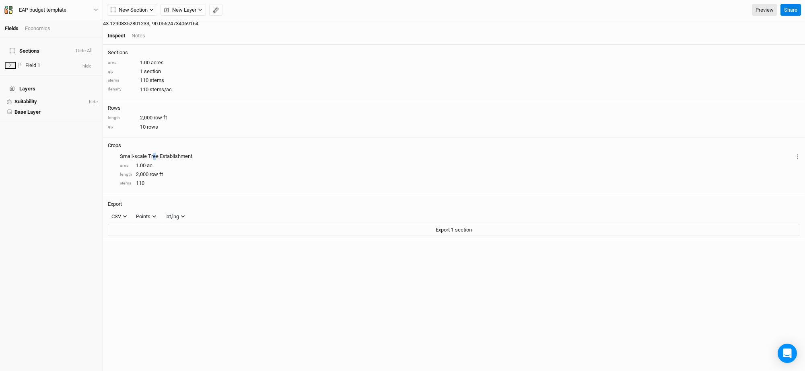
click at [753, 153] on div "Small-scale Tree Establishment" at bounding box center [456, 156] width 673 height 7
click at [797, 154] on icon "Layer 1" at bounding box center [797, 156] width 1 height 5
